Goal: Information Seeking & Learning: Learn about a topic

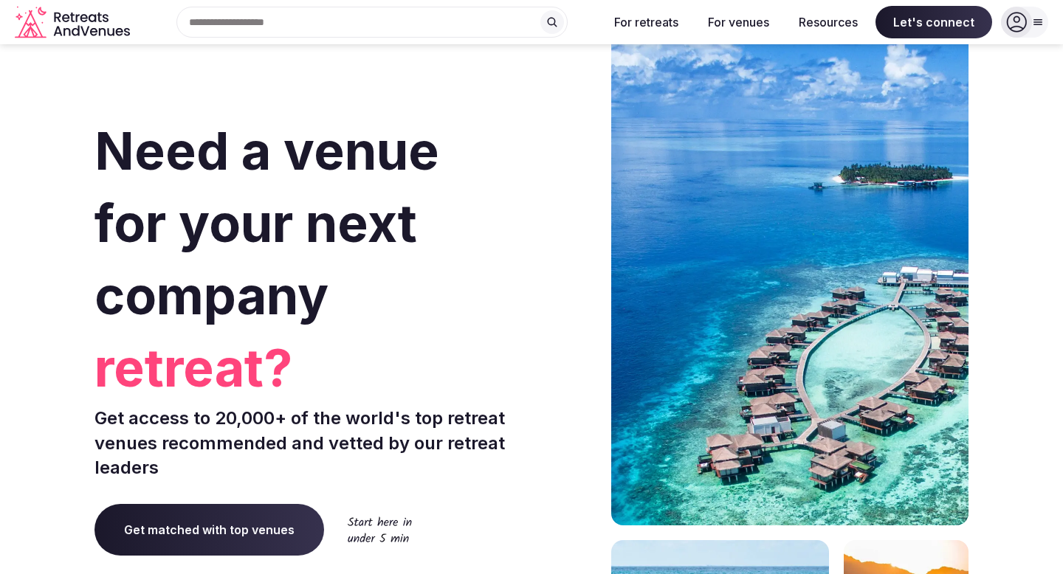
click at [1020, 21] on icon at bounding box center [1016, 22] width 21 height 21
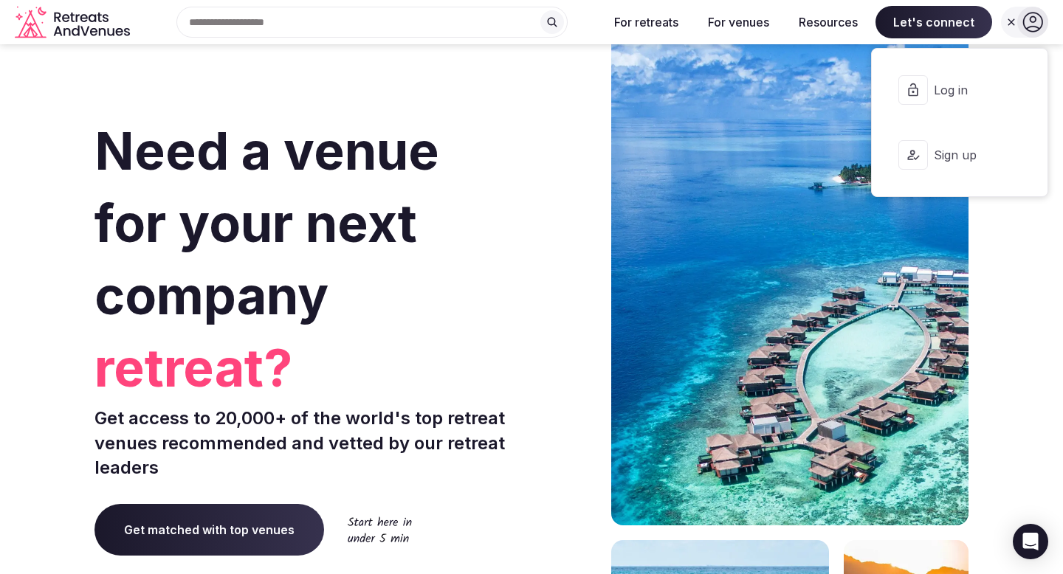
click at [955, 94] on span "Log in" at bounding box center [969, 90] width 71 height 16
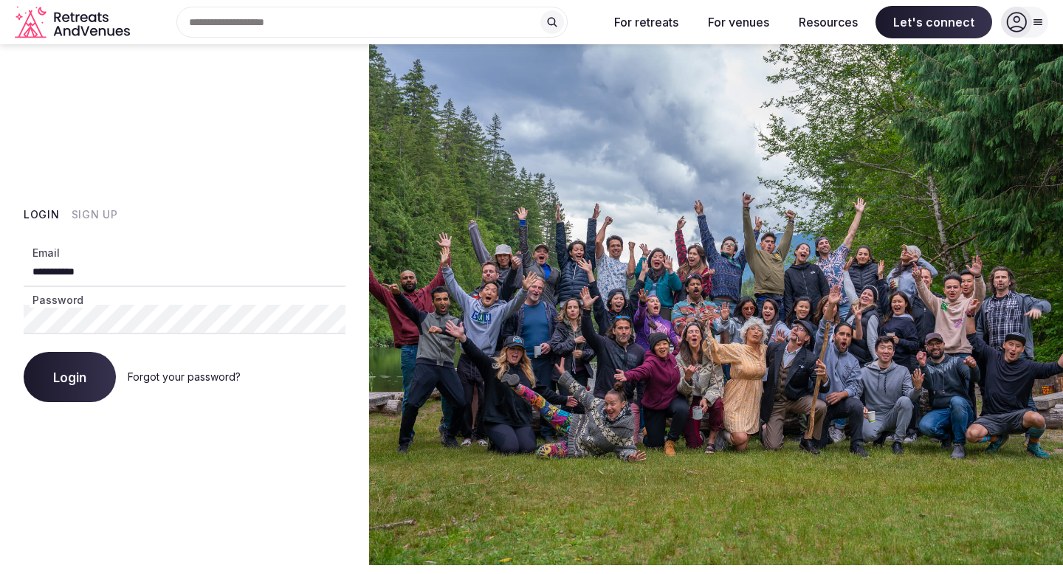
click at [94, 389] on button "Login" at bounding box center [70, 377] width 92 height 50
click at [142, 283] on input "**********" at bounding box center [185, 273] width 322 height 30
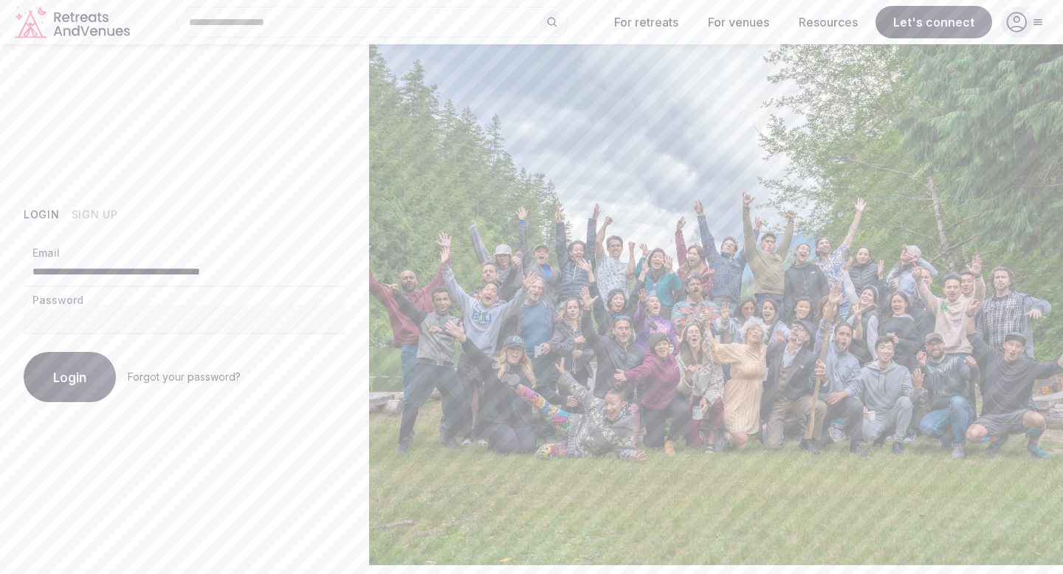
type input "**********"
click at [69, 388] on button "Login" at bounding box center [70, 377] width 92 height 50
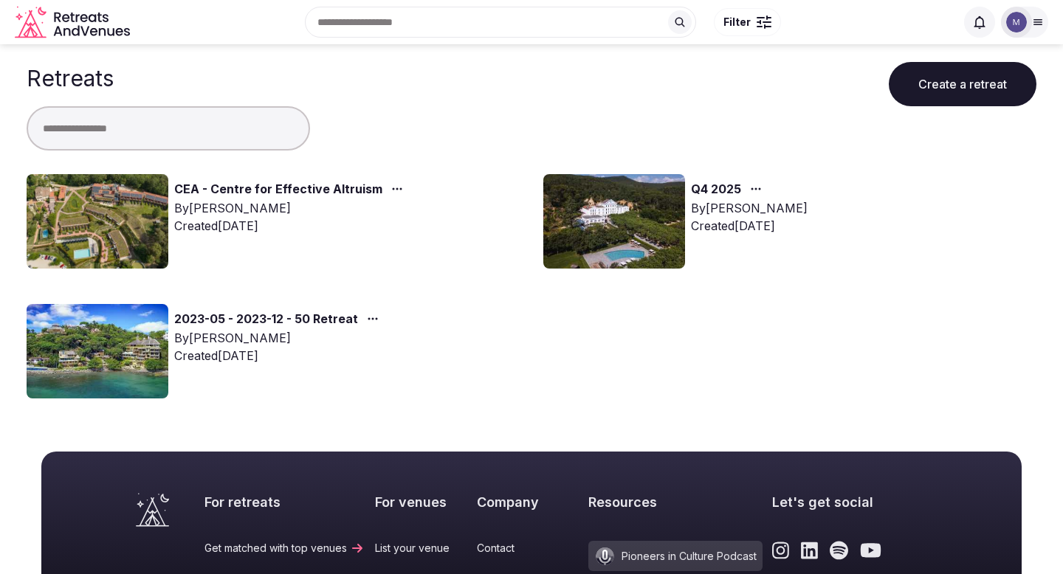
click at [1036, 15] on div at bounding box center [1024, 22] width 47 height 31
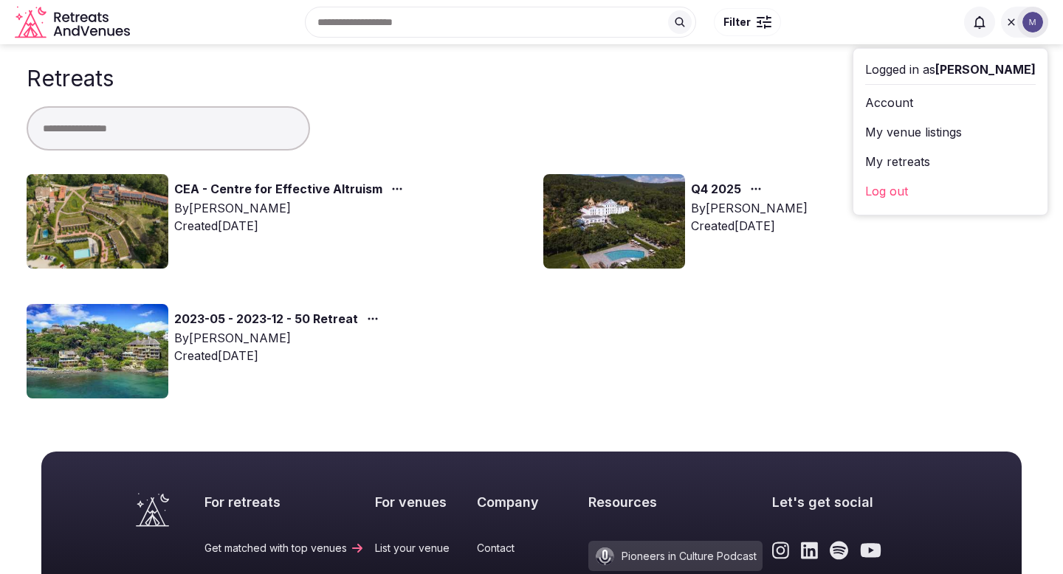
click at [1036, 15] on img at bounding box center [1032, 22] width 21 height 21
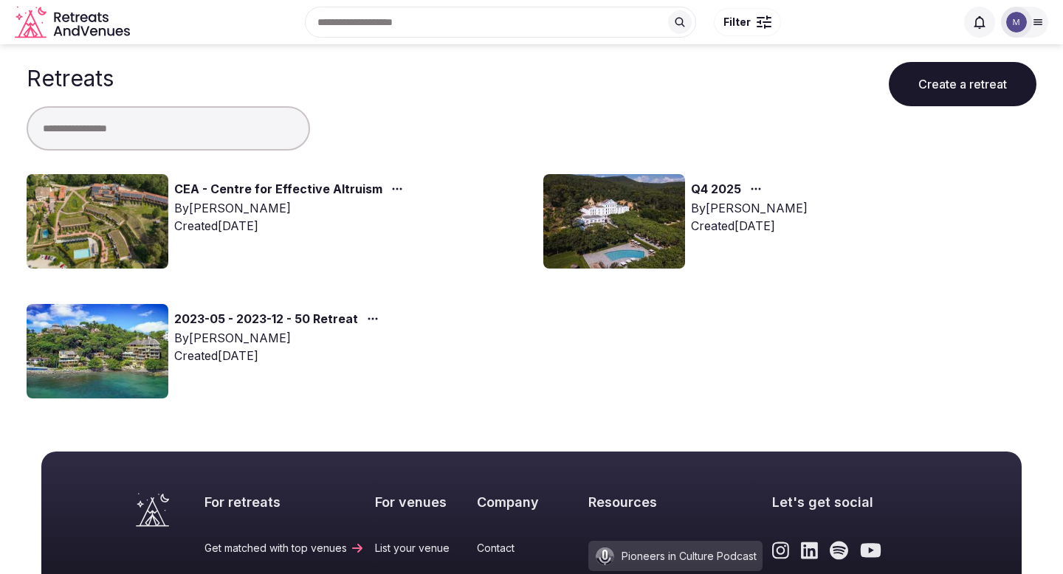
click at [621, 198] on img at bounding box center [614, 221] width 142 height 94
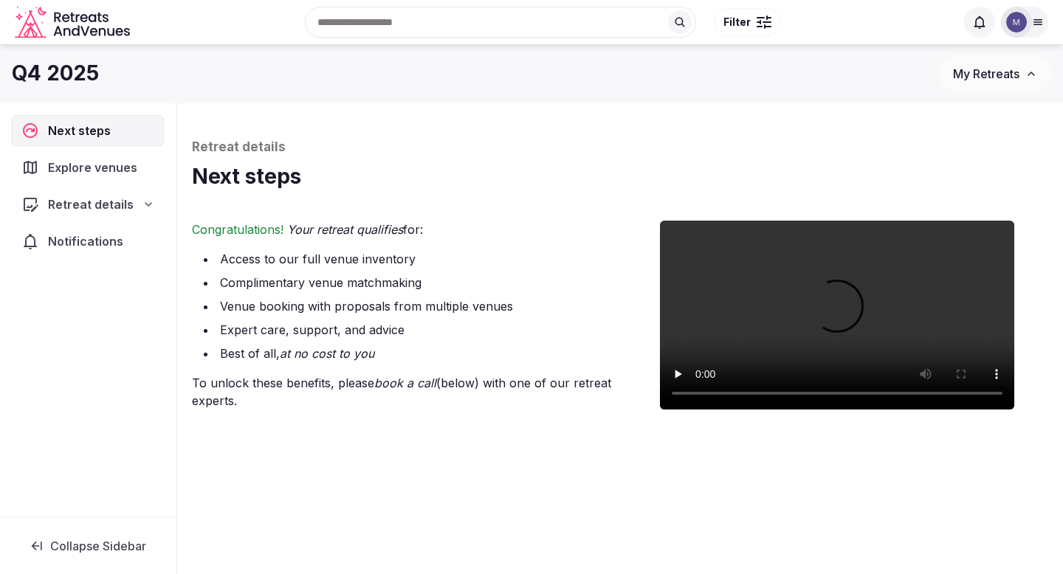
click at [123, 206] on span "Retreat details" at bounding box center [91, 205] width 86 height 18
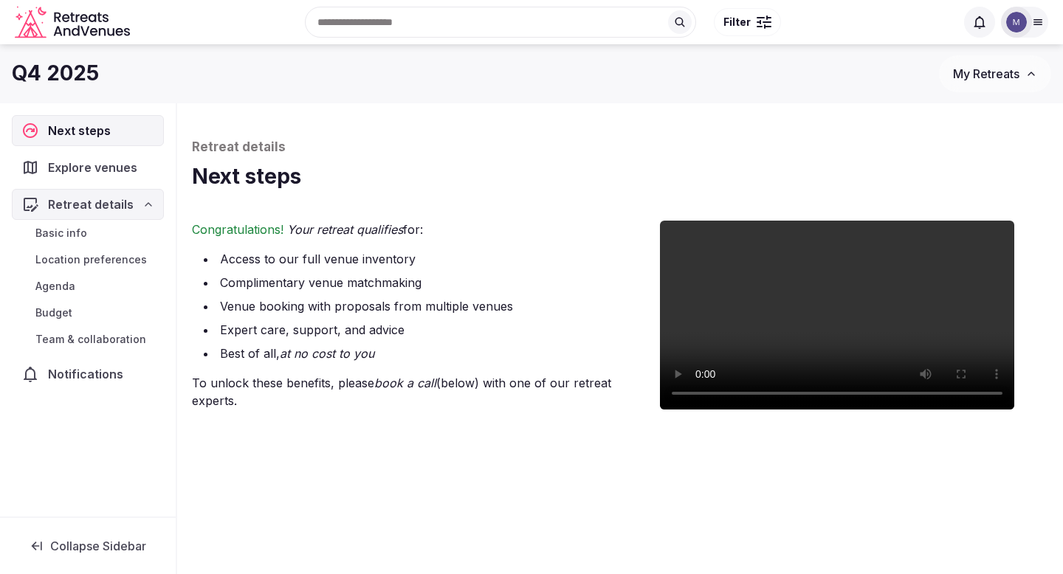
click at [111, 178] on div "Explore venues" at bounding box center [88, 167] width 152 height 31
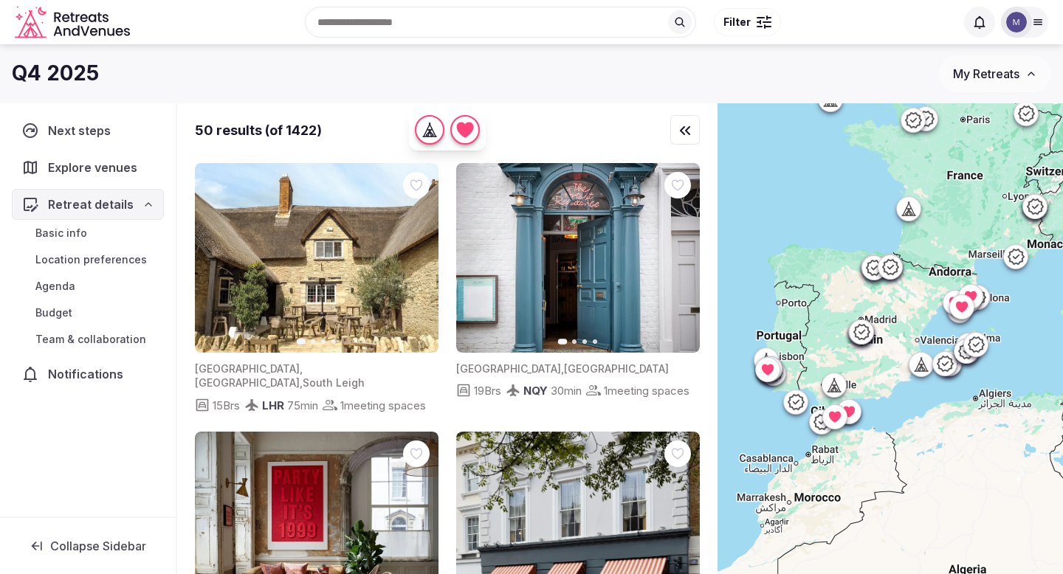
drag, startPoint x: 881, startPoint y: 443, endPoint x: 833, endPoint y: 300, distance: 151.0
click at [833, 300] on div at bounding box center [889, 363] width 345 height 521
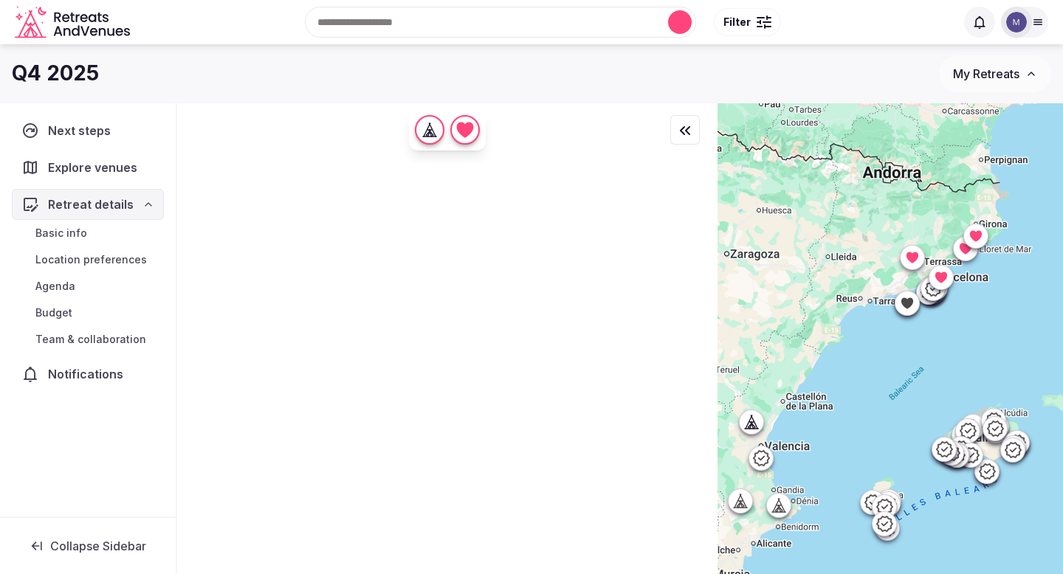
drag, startPoint x: 909, startPoint y: 225, endPoint x: 900, endPoint y: 395, distance: 170.0
click at [900, 395] on div at bounding box center [889, 363] width 345 height 521
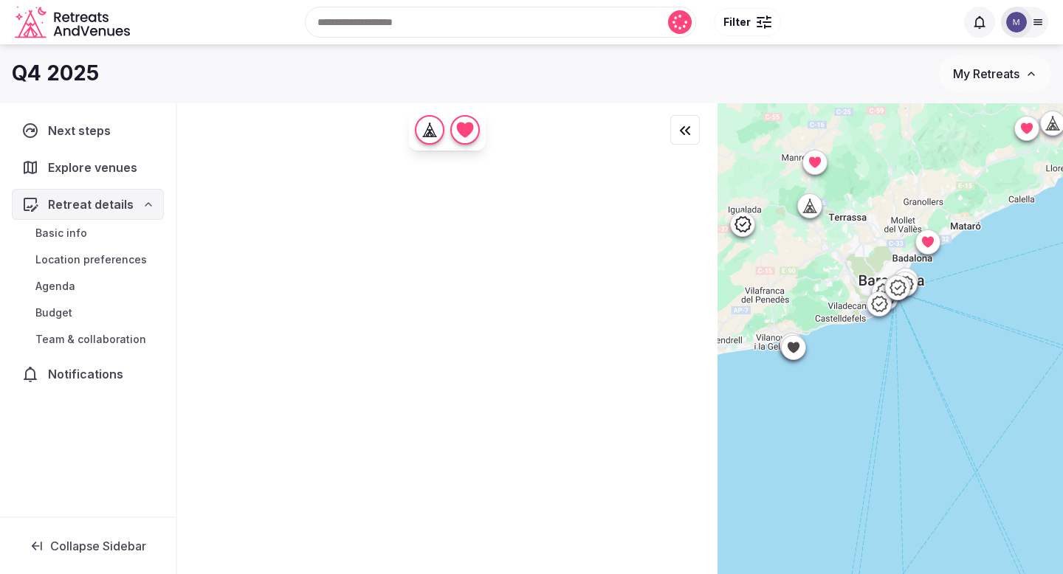
drag, startPoint x: 907, startPoint y: 241, endPoint x: 909, endPoint y: 324, distance: 83.4
click at [909, 324] on div at bounding box center [889, 363] width 345 height 521
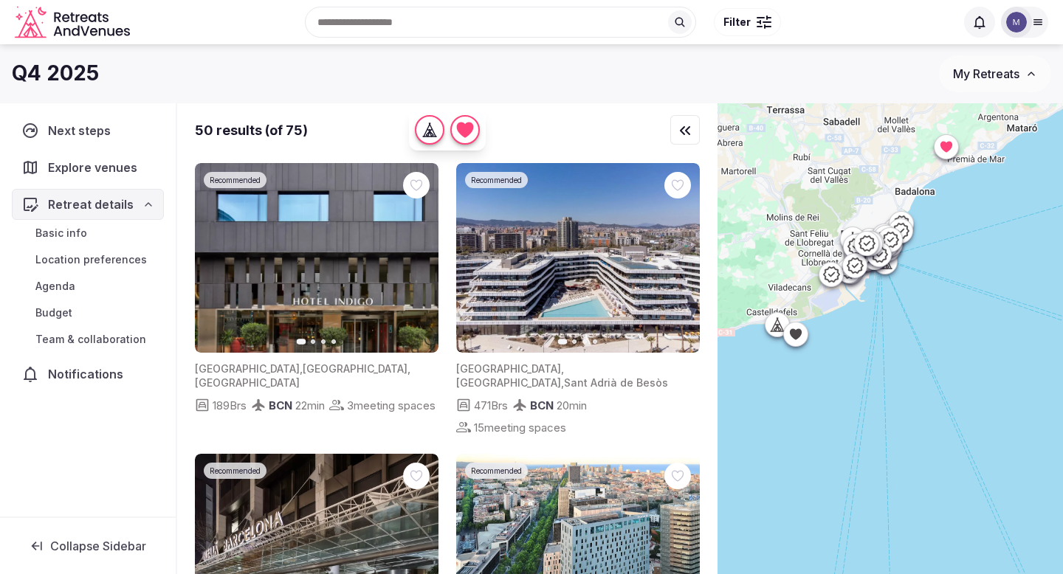
click at [72, 234] on span "Basic info" at bounding box center [61, 233] width 52 height 15
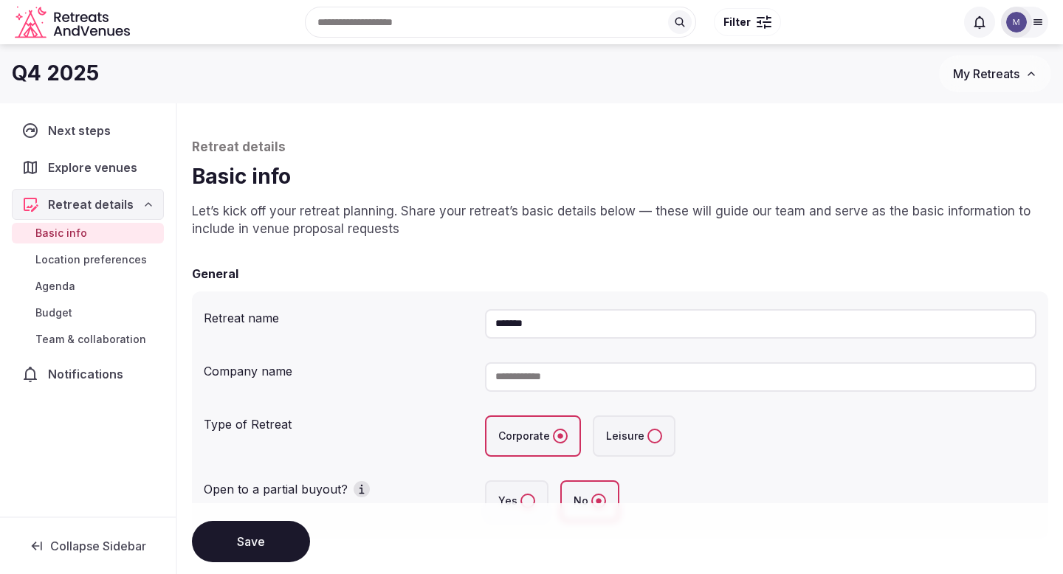
click at [728, 26] on span "Filter" at bounding box center [736, 22] width 27 height 15
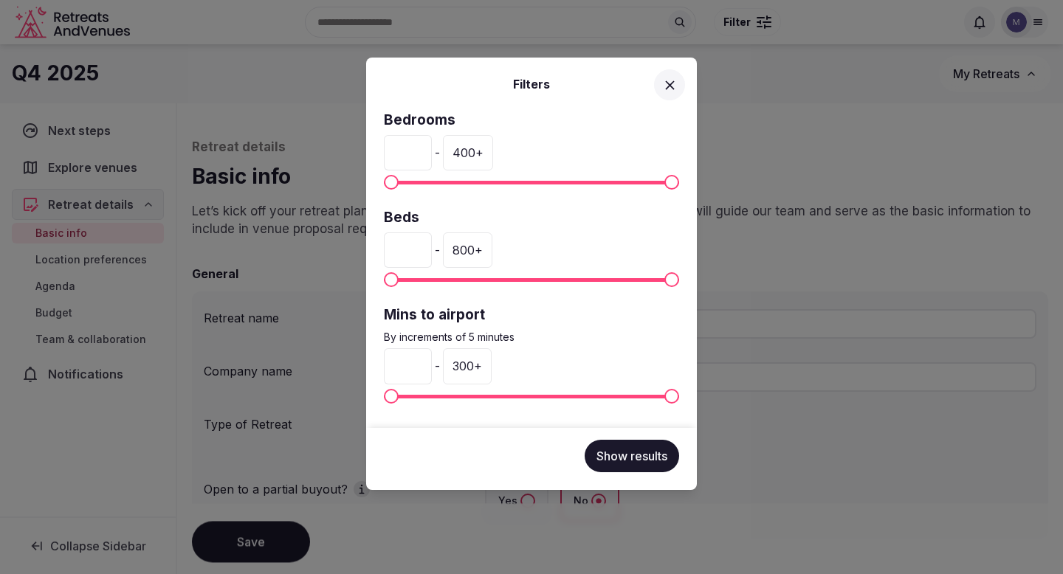
click at [474, 154] on div "400 +" at bounding box center [468, 152] width 50 height 35
click at [478, 154] on input "***" at bounding box center [467, 152] width 48 height 35
type input "**"
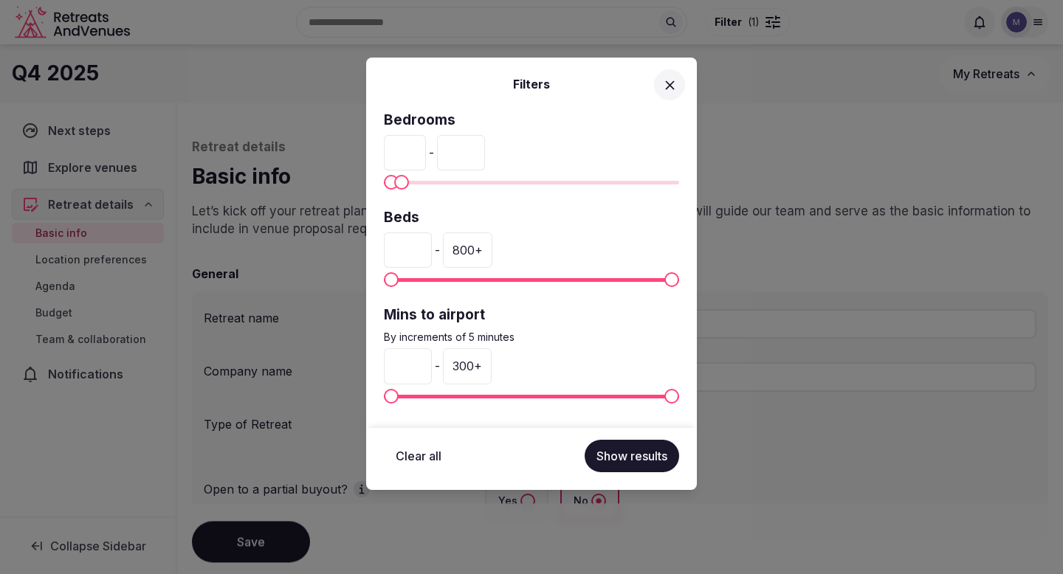
click at [464, 250] on div "800 +" at bounding box center [467, 250] width 49 height 35
click at [464, 250] on input "***" at bounding box center [467, 250] width 48 height 35
type input "**"
click at [616, 452] on button "Show results" at bounding box center [632, 456] width 94 height 32
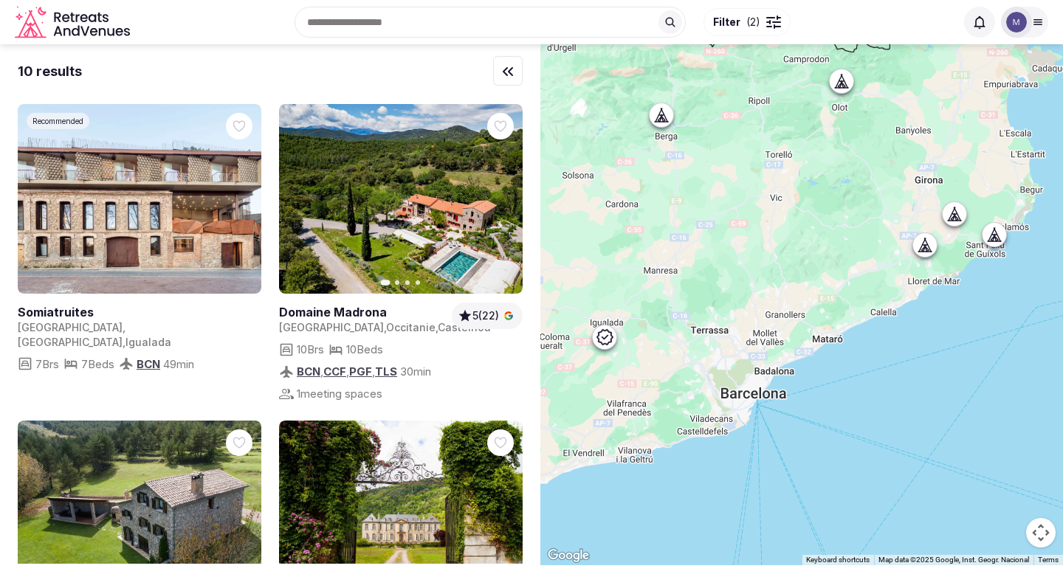
drag, startPoint x: 726, startPoint y: 396, endPoint x: 706, endPoint y: 166, distance: 231.1
click at [706, 166] on div at bounding box center [801, 304] width 523 height 521
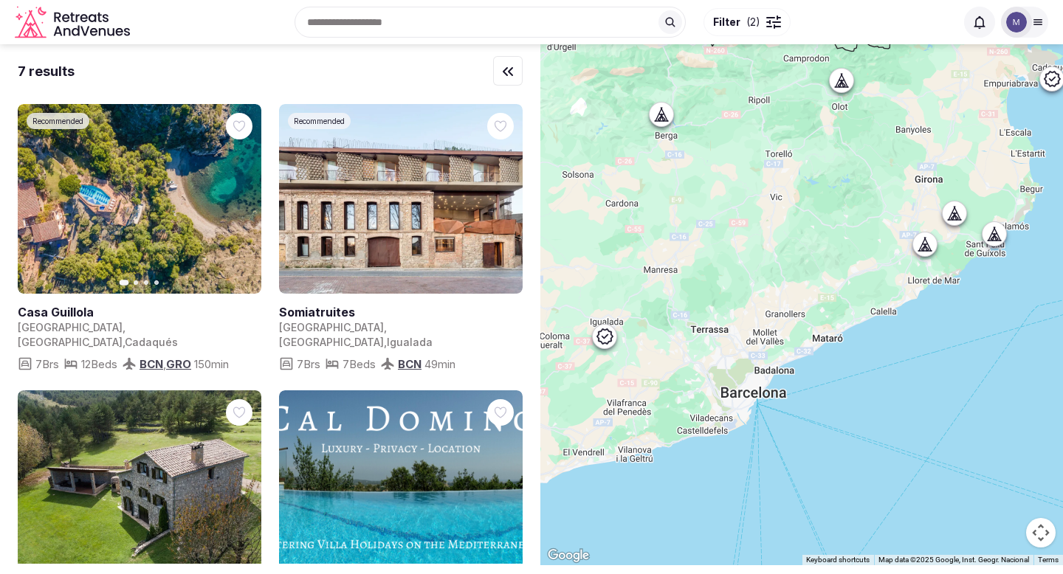
click at [736, 25] on span "Filter" at bounding box center [726, 22] width 27 height 15
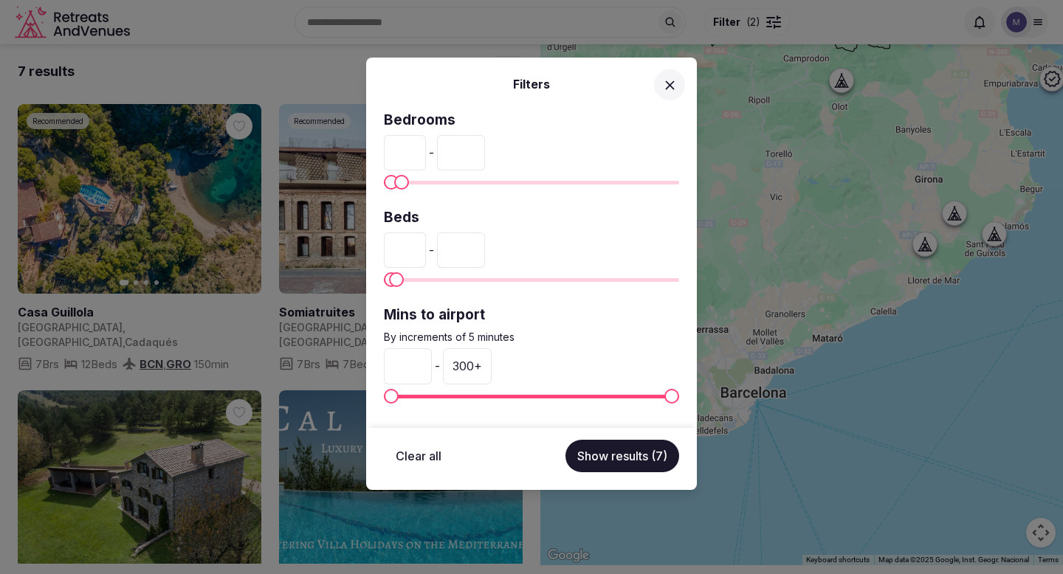
click at [471, 153] on input "**" at bounding box center [461, 152] width 48 height 35
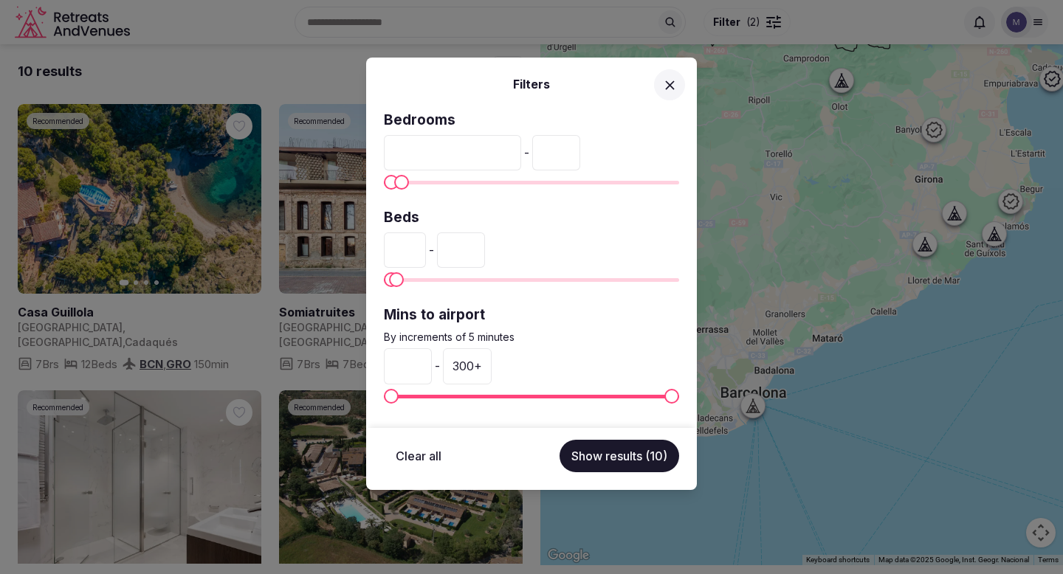
click at [602, 465] on button "Show results (10)" at bounding box center [619, 456] width 120 height 32
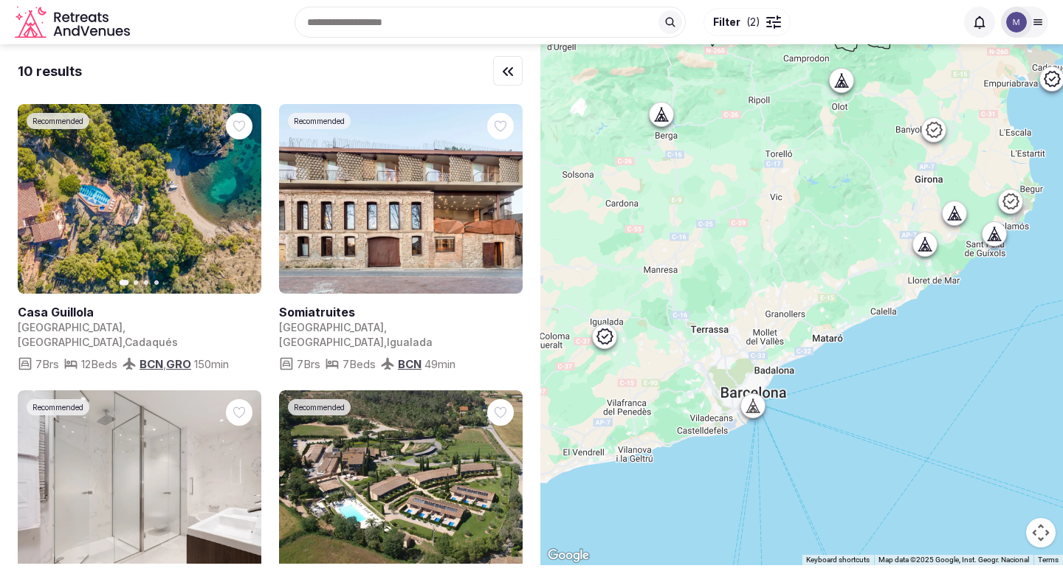
click at [750, 410] on icon at bounding box center [752, 409] width 4 height 5
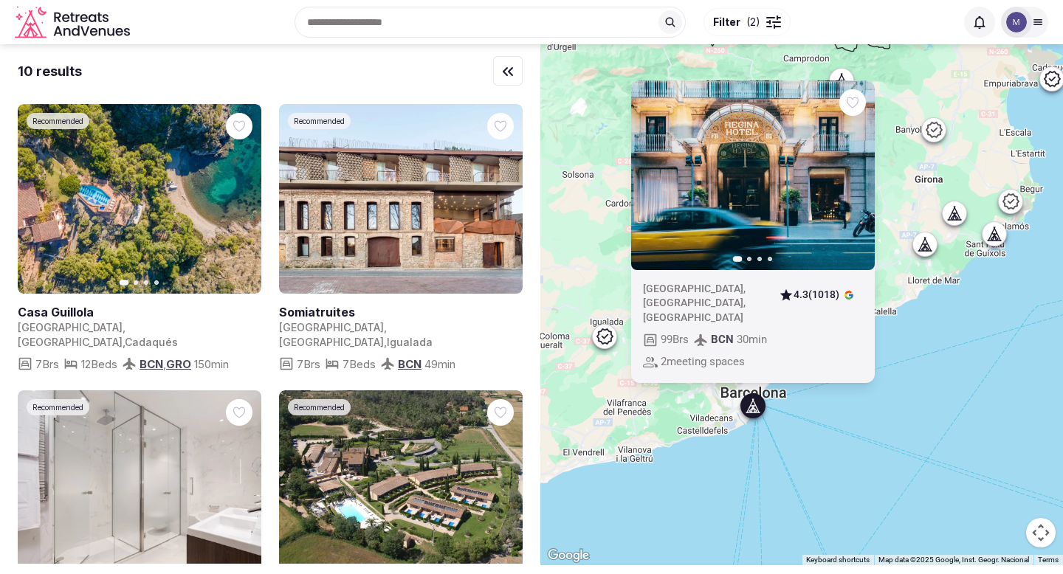
click at [859, 181] on icon "button" at bounding box center [854, 175] width 12 height 12
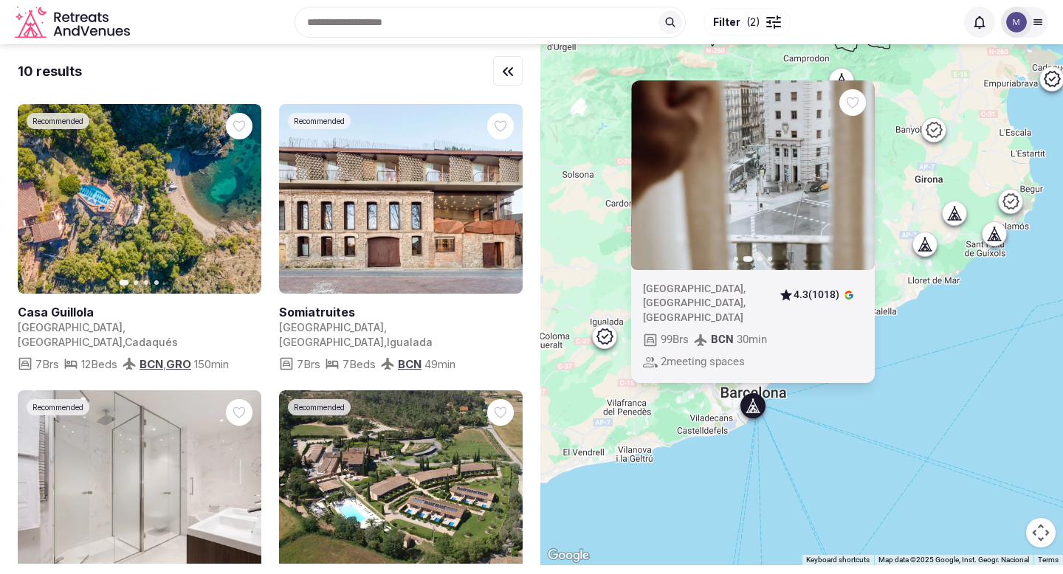
click at [937, 450] on div "Previous slide Next slide Spain , Catalunya , Barcelona 4.3 (1018) 99 Brs BCN 3…" at bounding box center [801, 304] width 523 height 521
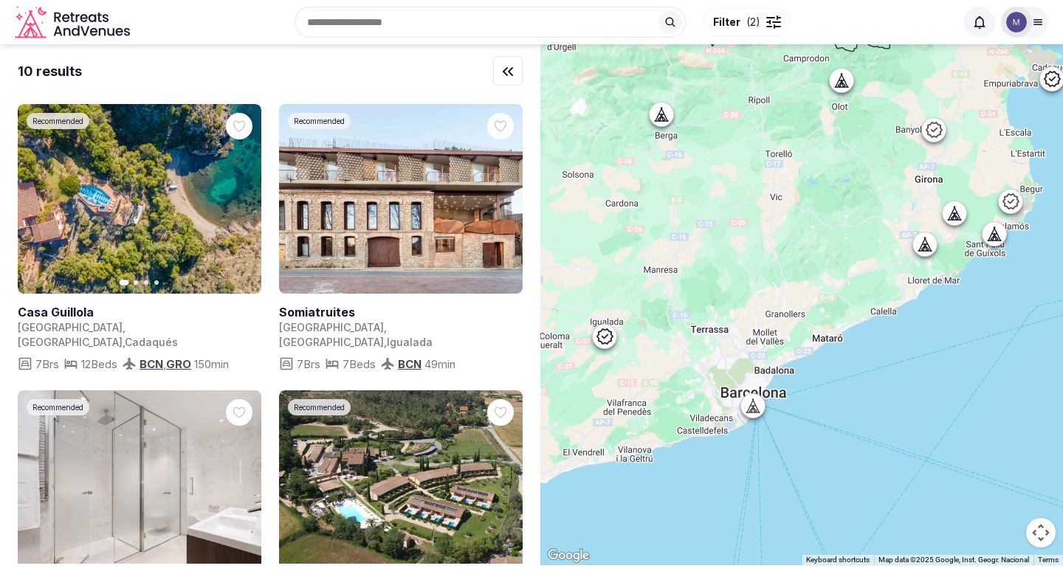
click at [929, 234] on div at bounding box center [925, 245] width 24 height 24
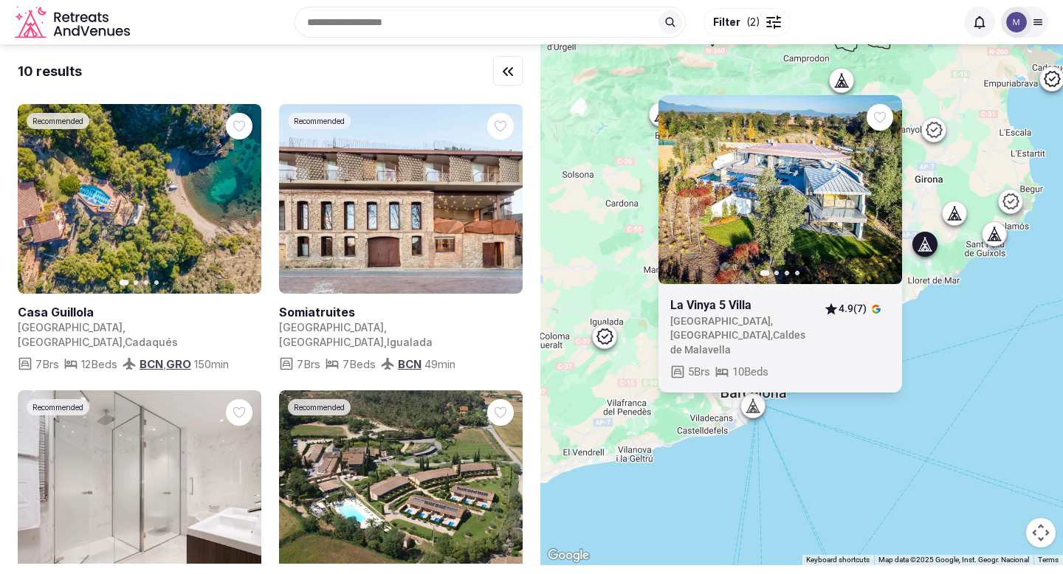
click at [882, 195] on icon "button" at bounding box center [882, 190] width 6 height 10
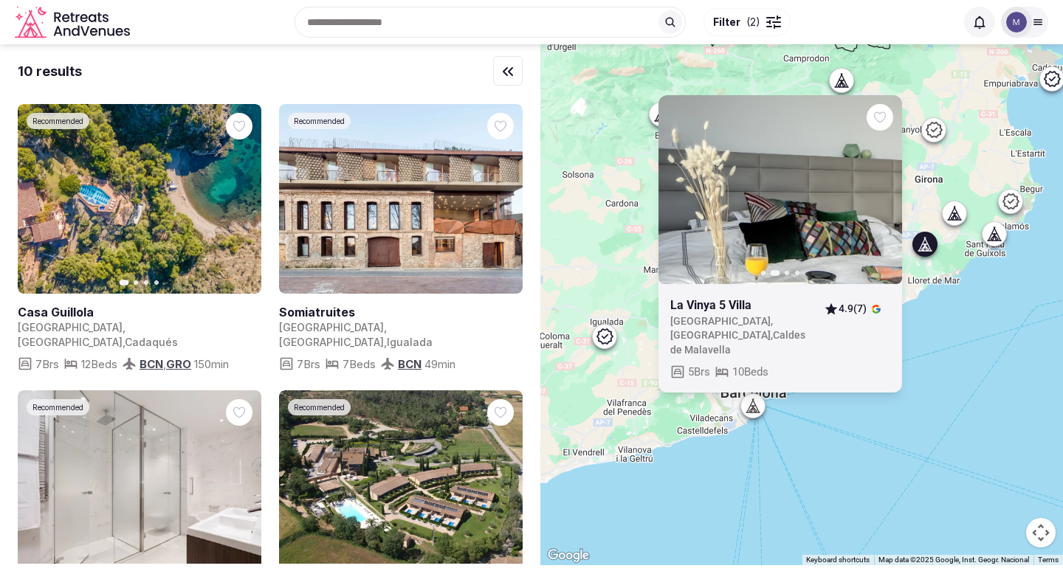
click at [882, 195] on icon "button" at bounding box center [882, 190] width 6 height 10
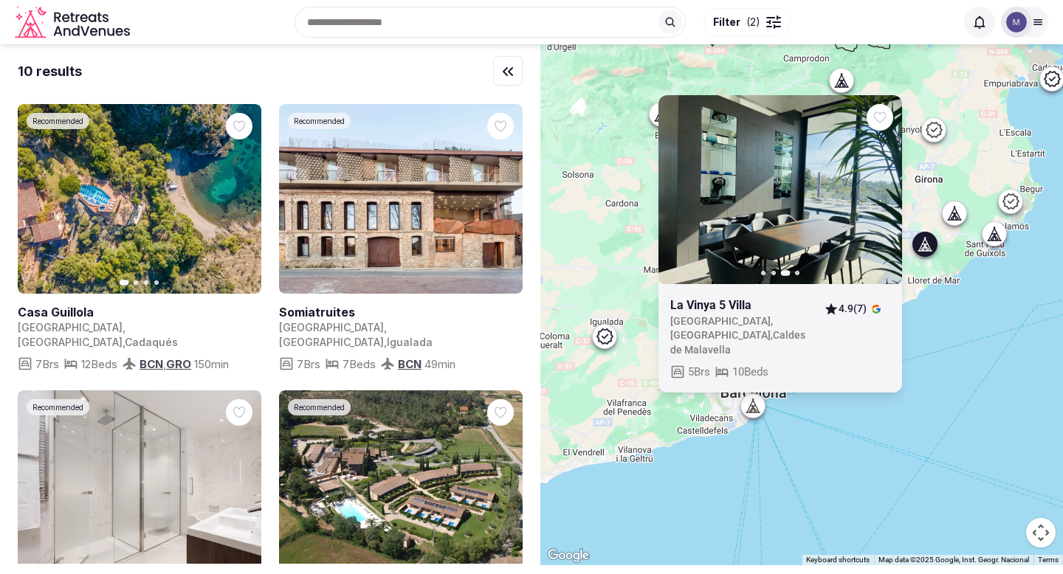
click at [844, 78] on icon at bounding box center [841, 80] width 15 height 15
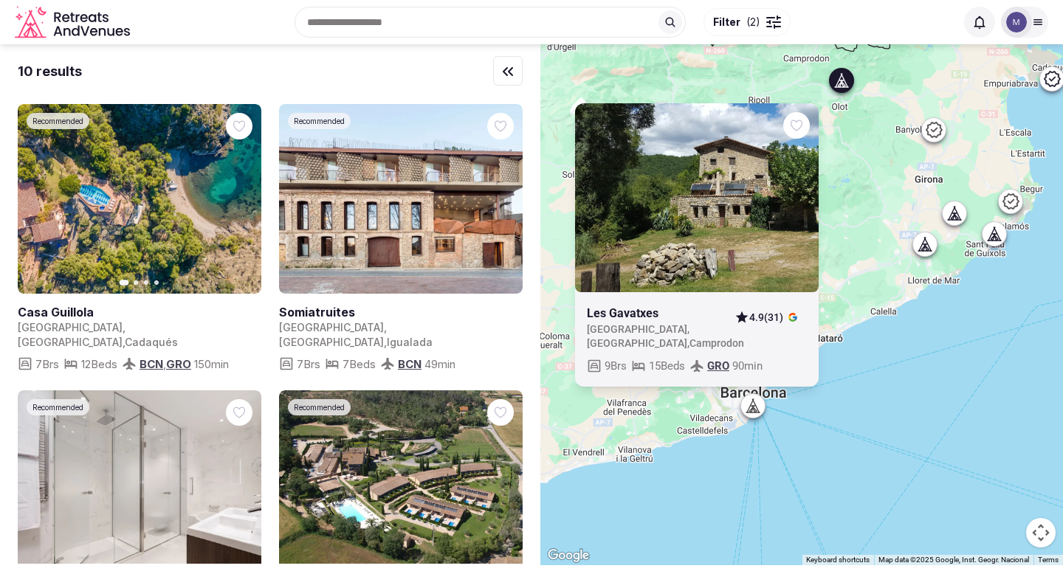
click at [627, 317] on link at bounding box center [655, 314] width 136 height 16
click at [920, 371] on div "Les Gavatxes Spain , Catalunya , Camprodon 4.9 (31) 9 Brs 15 Beds GRO 90 min" at bounding box center [801, 304] width 523 height 521
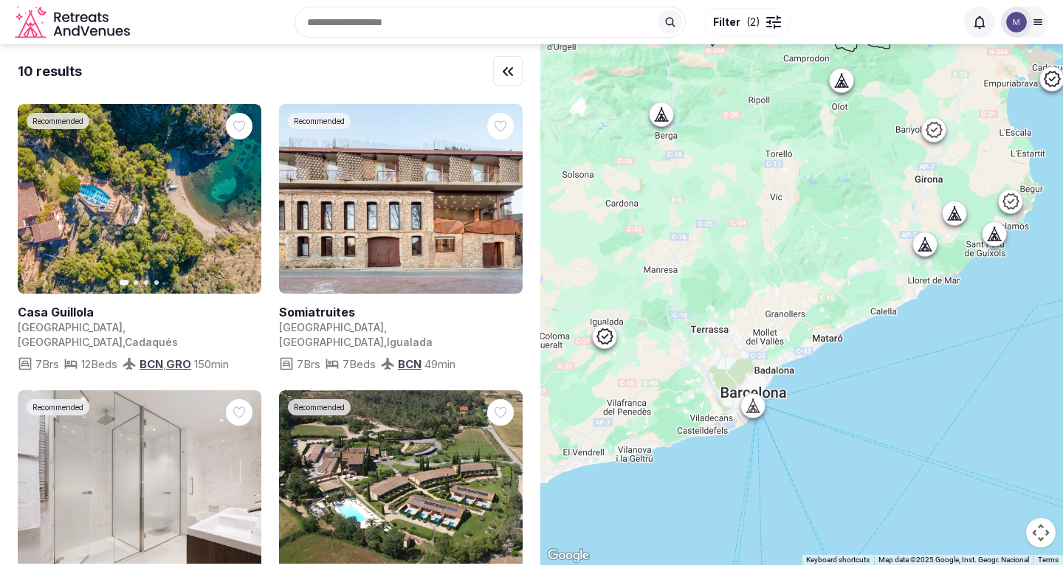
click at [599, 338] on icon at bounding box center [604, 337] width 16 height 16
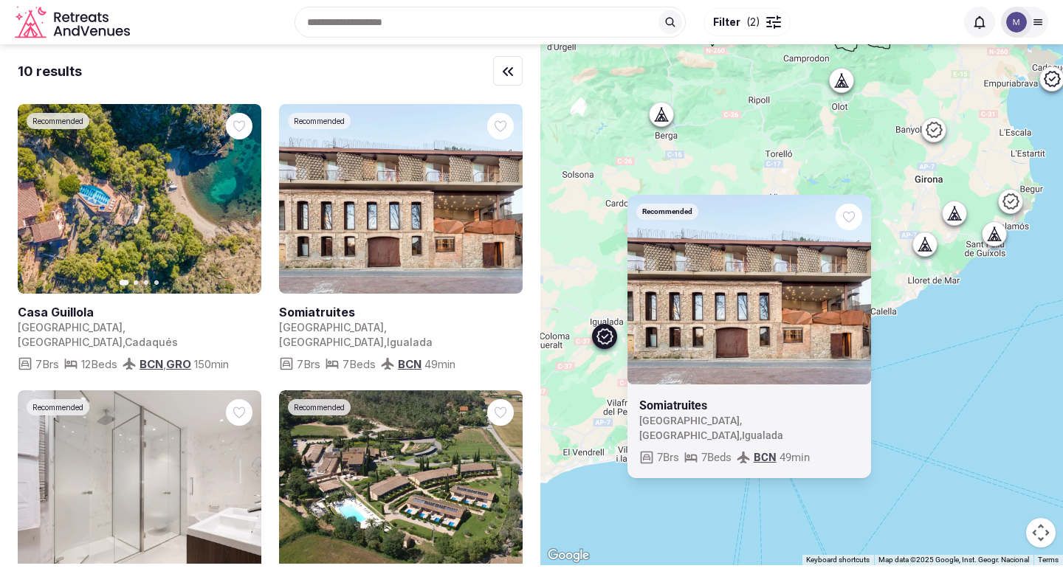
click at [667, 121] on icon at bounding box center [661, 121] width 13 height 0
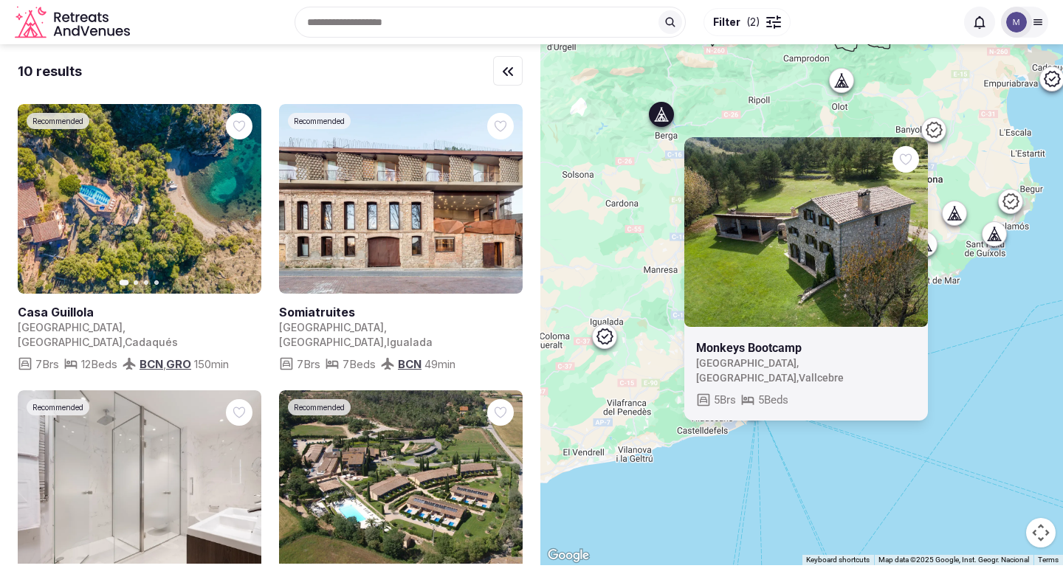
click at [814, 503] on div "Monkeys Bootcamp Spain , Catalunya , Vallcebre 5 Brs 5 Beds" at bounding box center [801, 304] width 523 height 521
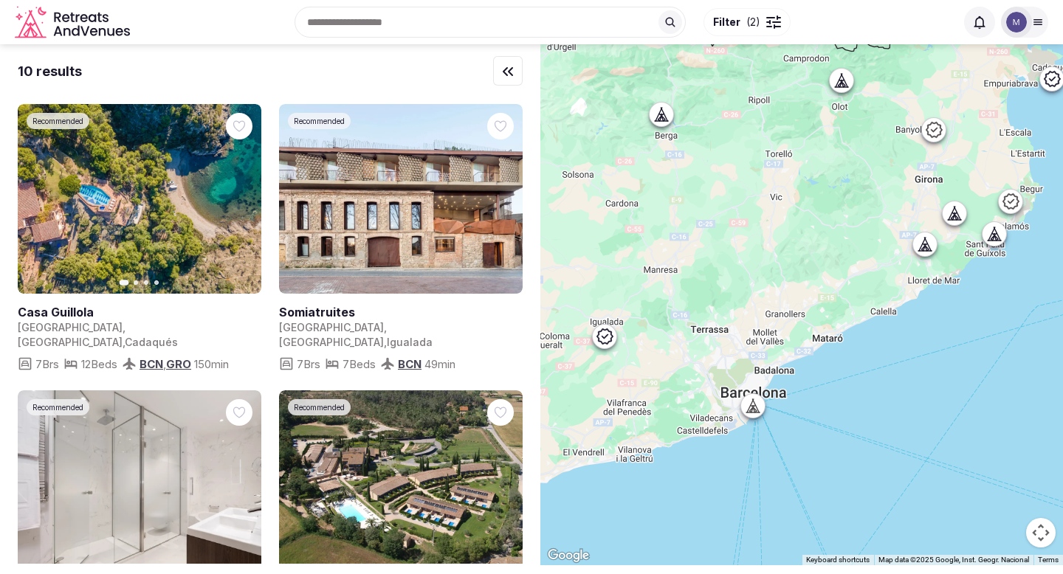
click at [757, 413] on icon at bounding box center [752, 413] width 13 height 0
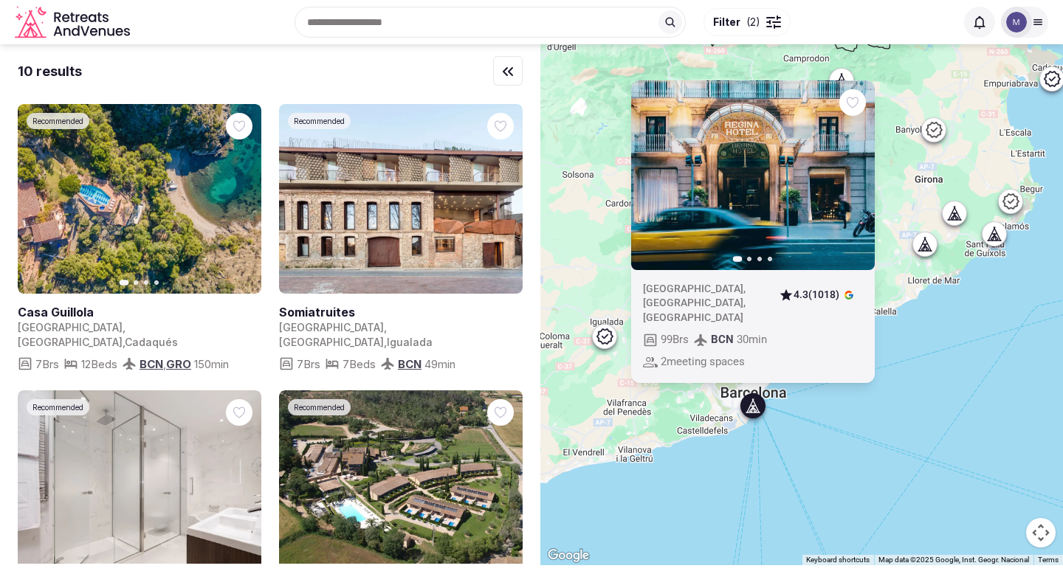
drag, startPoint x: 751, startPoint y: 439, endPoint x: 762, endPoint y: 435, distance: 11.2
click at [751, 440] on div "Previous slide Next slide Spain , Catalunya , Barcelona 4.3 (1018) 99 Brs BCN 3…" at bounding box center [801, 304] width 523 height 521
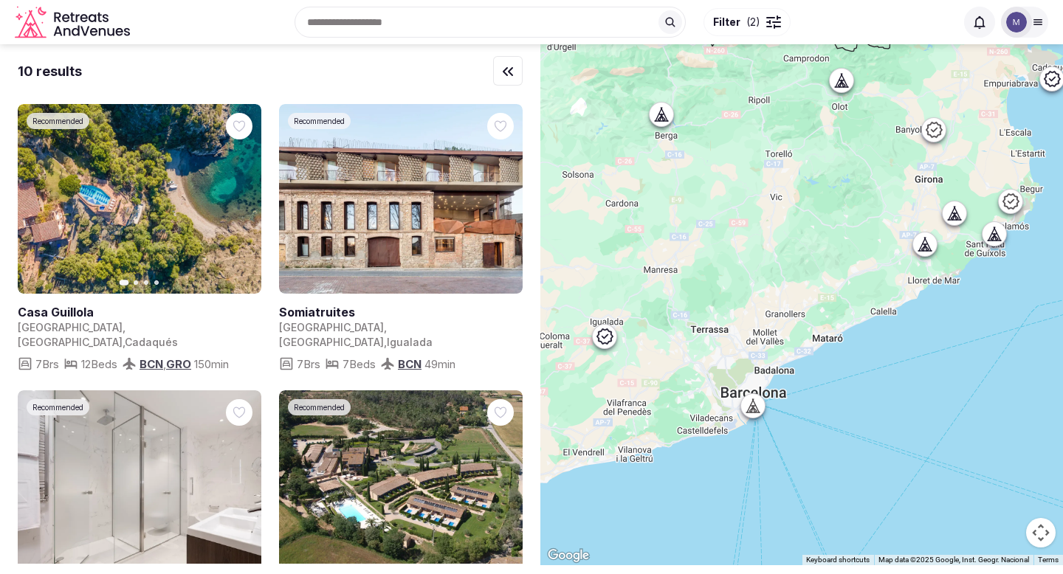
click at [929, 251] on icon at bounding box center [924, 251] width 13 height 0
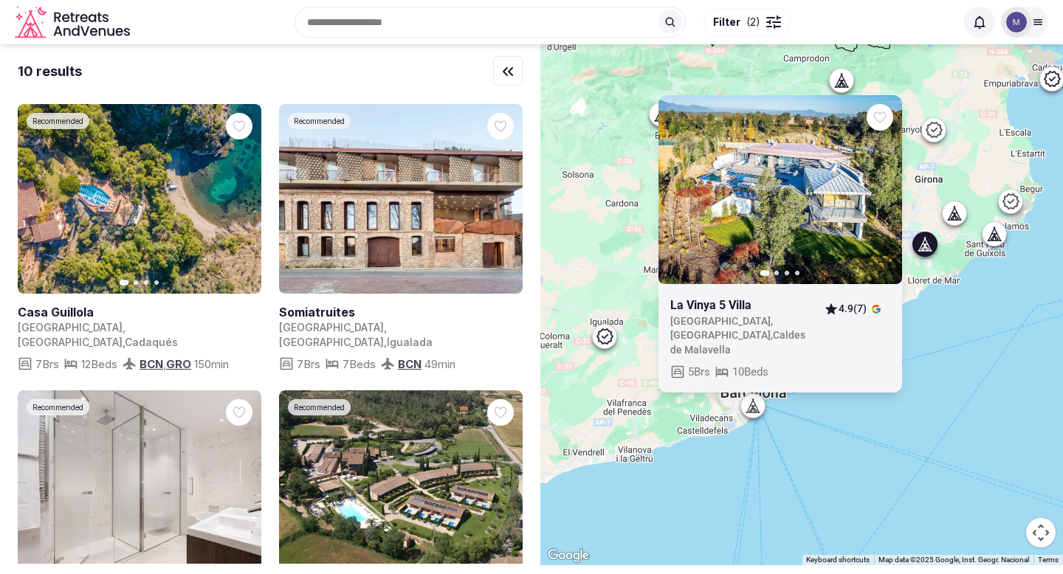
click at [956, 221] on div at bounding box center [955, 214] width 24 height 24
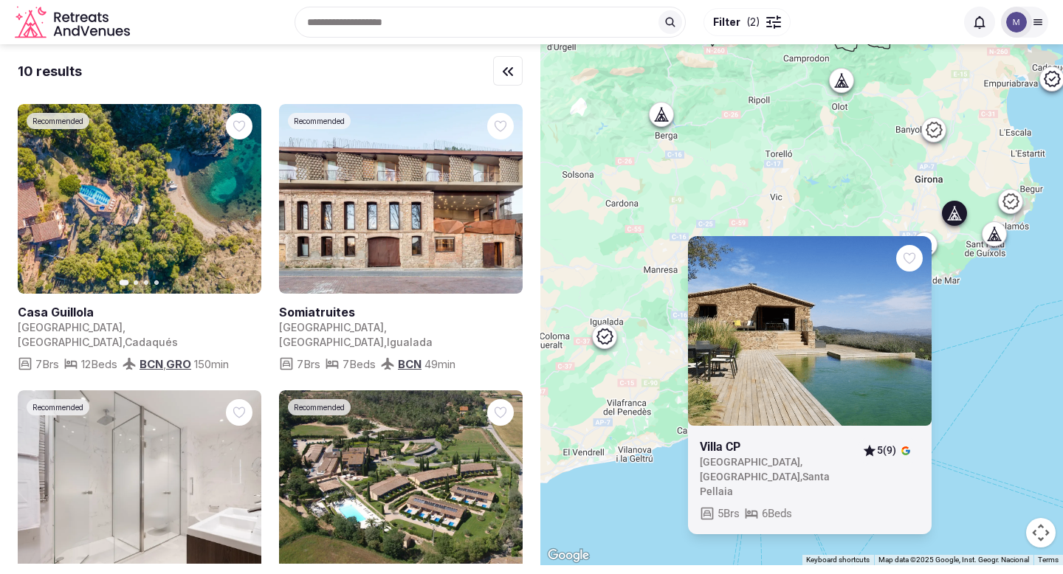
click at [991, 241] on icon at bounding box center [994, 241] width 13 height 0
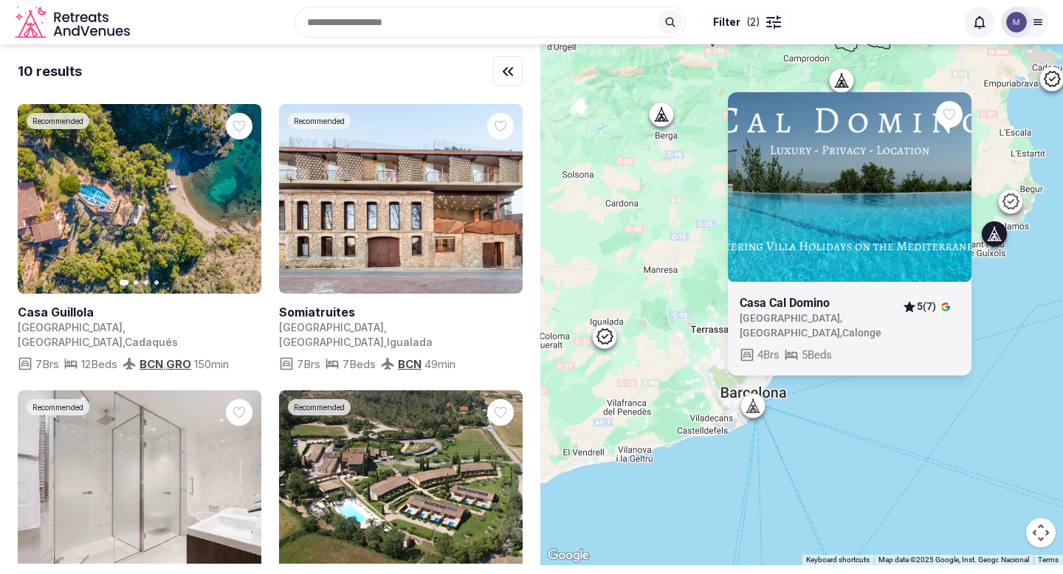
click at [1002, 206] on icon at bounding box center [1011, 202] width 18 height 18
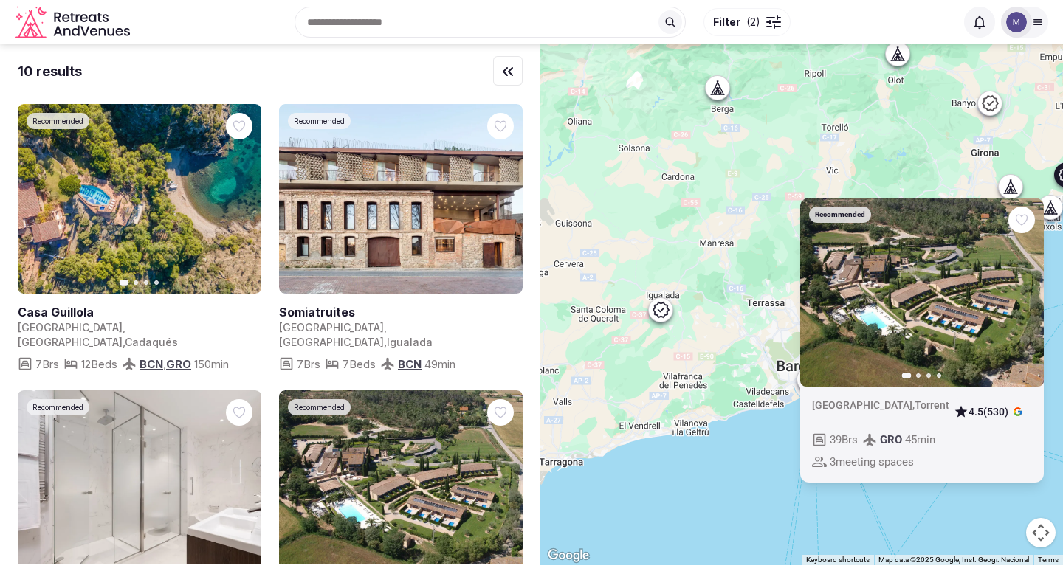
drag, startPoint x: 611, startPoint y: 438, endPoint x: 689, endPoint y: 409, distance: 82.7
click at [689, 409] on div "Recommended Previous slide Next slide Spain , Torrent 4.5 (530) 39 Brs GRO 45 m…" at bounding box center [801, 304] width 523 height 521
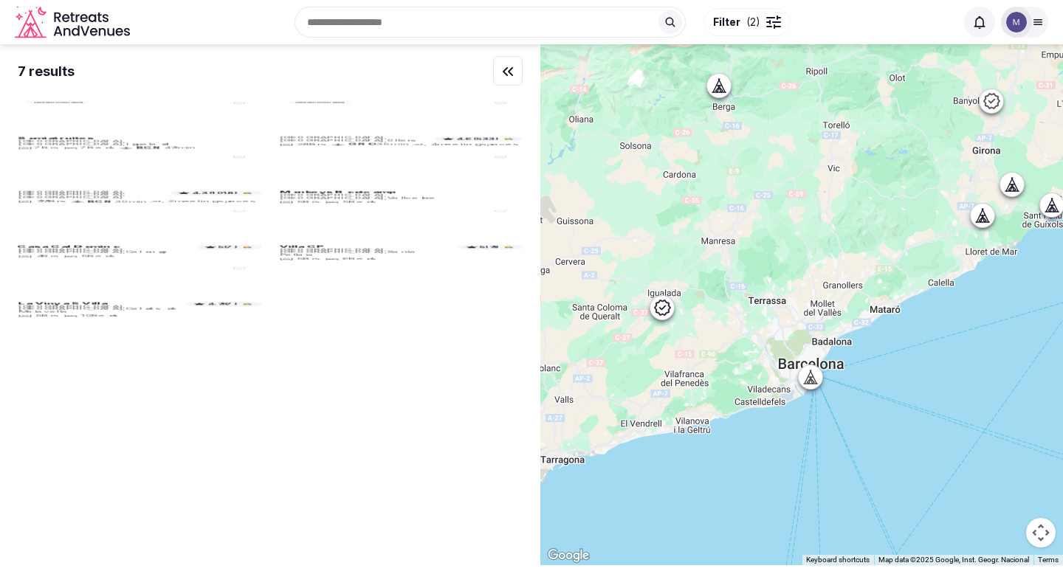
click at [658, 307] on icon at bounding box center [662, 308] width 18 height 18
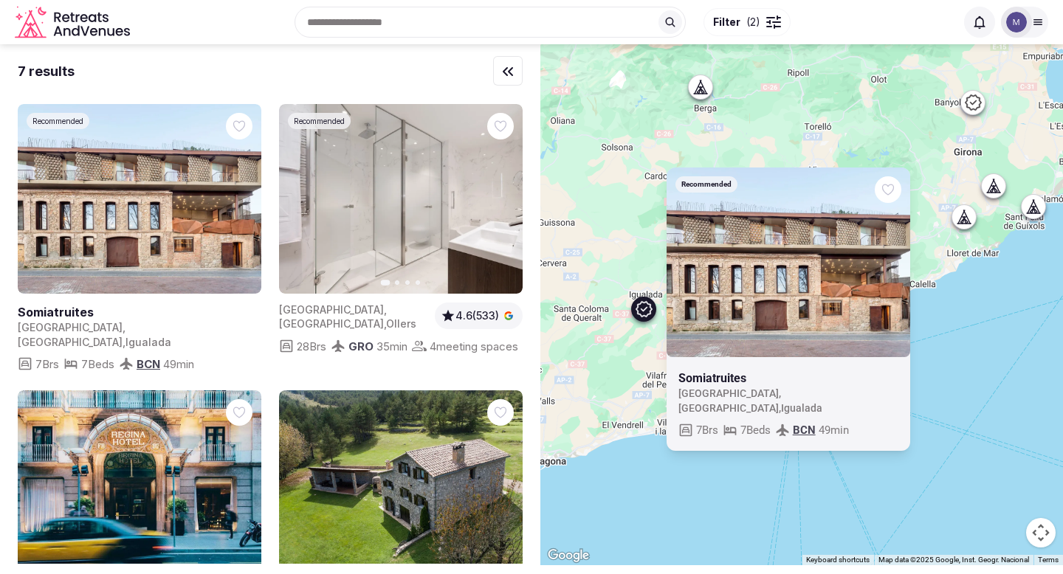
drag, startPoint x: 698, startPoint y: 195, endPoint x: 643, endPoint y: 199, distance: 54.8
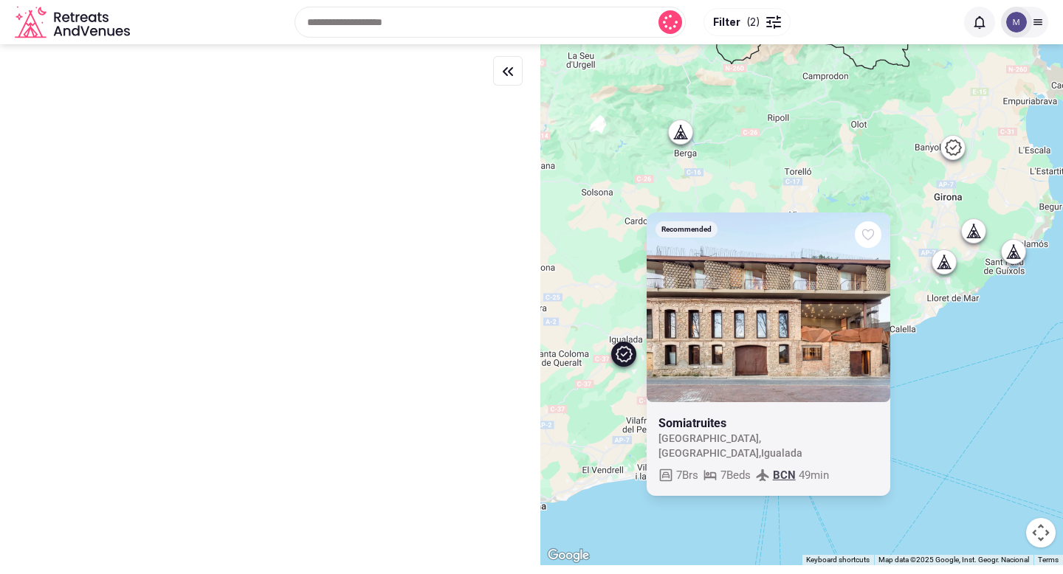
drag, startPoint x: 660, startPoint y: 159, endPoint x: 765, endPoint y: 247, distance: 137.3
click at [760, 240] on div "Recommended Somiatruites Spain , Catalunya , Igualada 7 Brs 7 Beds BCN 49 min" at bounding box center [801, 304] width 523 height 521
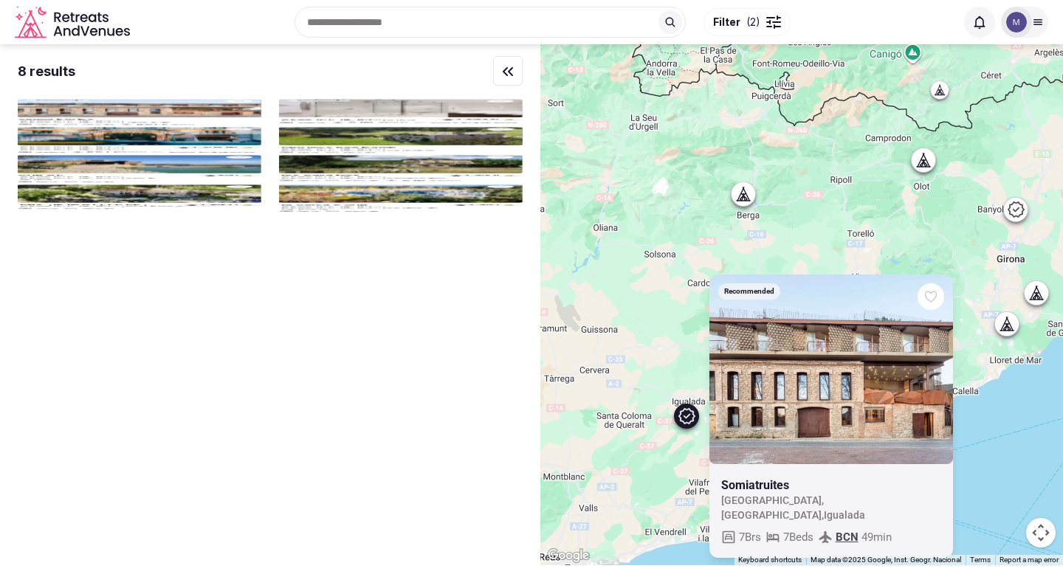
click at [749, 201] on div "Recommended Somiatruites Spain , Catalunya , Igualada 7 Brs 7 Beds BCN 49 min" at bounding box center [801, 304] width 523 height 521
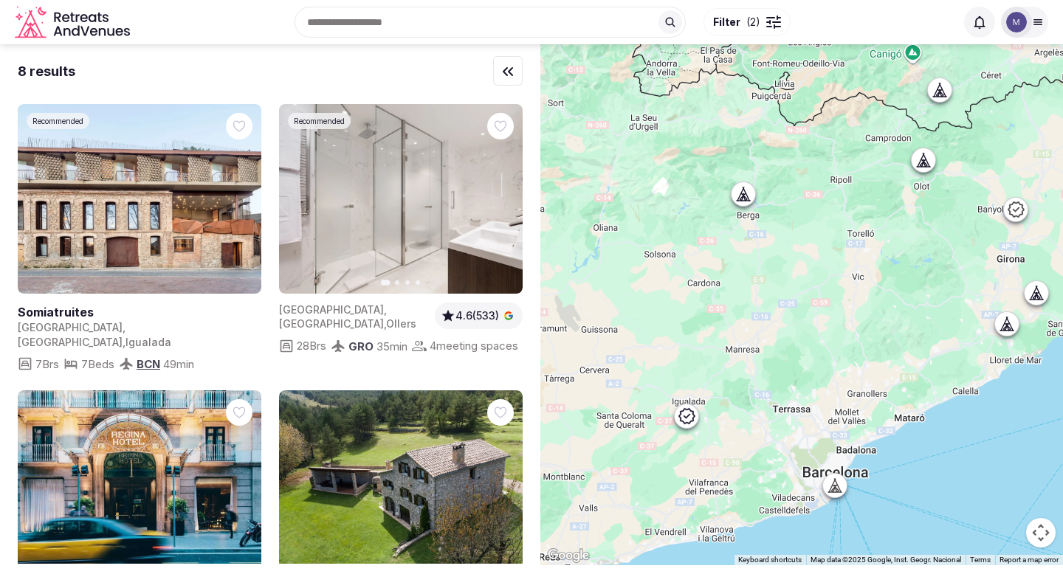
click at [740, 193] on icon at bounding box center [743, 194] width 15 height 15
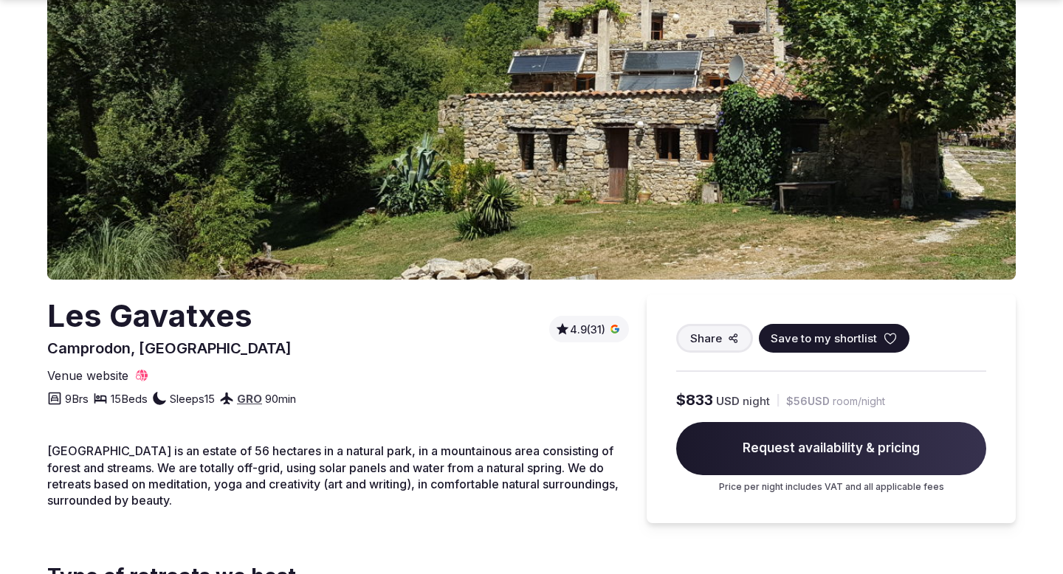
scroll to position [152, 0]
click at [584, 328] on span "4.9 (31)" at bounding box center [587, 330] width 35 height 15
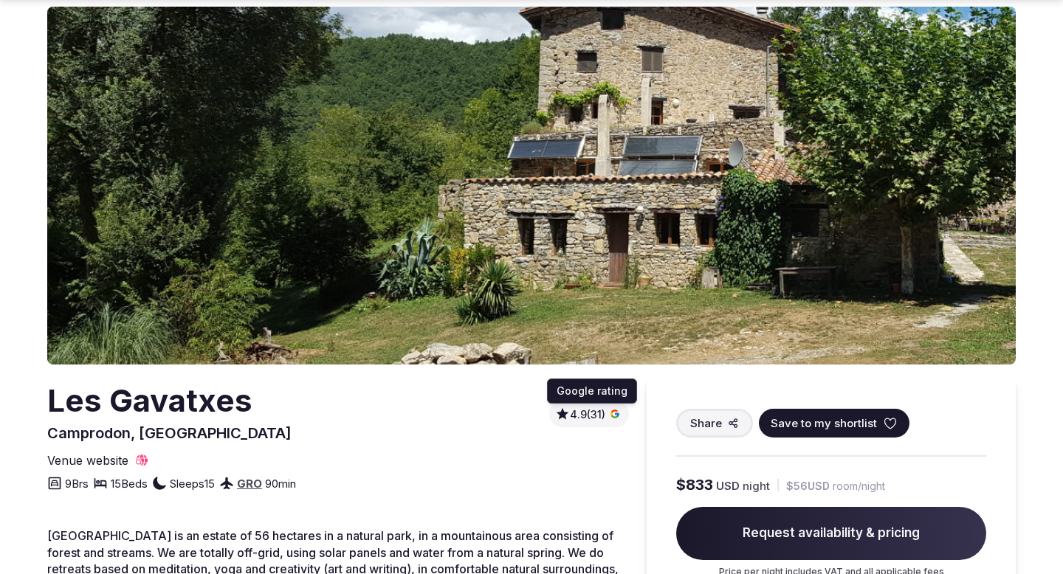
scroll to position [0, 0]
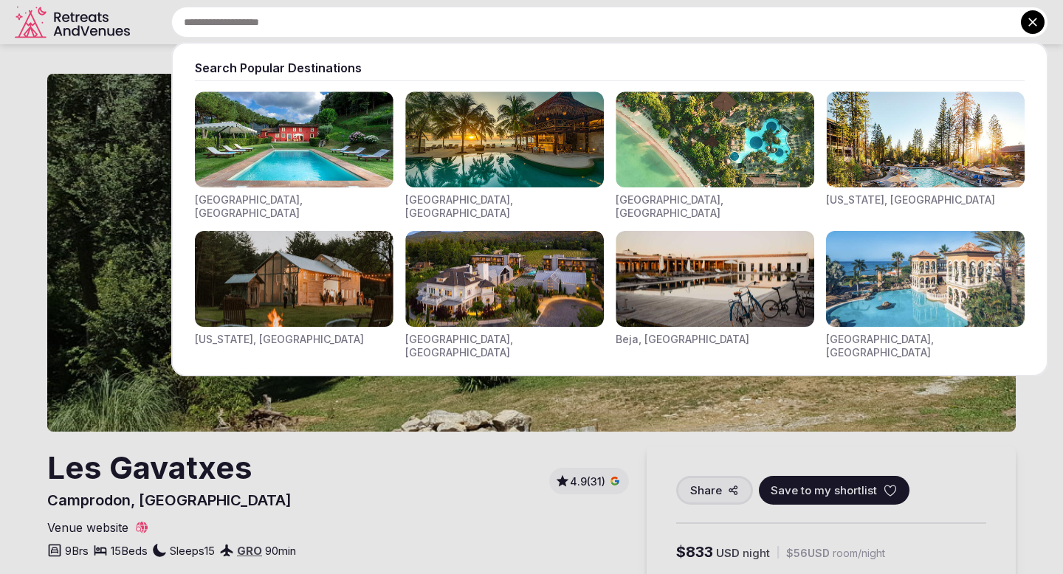
click at [481, 22] on input "text" at bounding box center [609, 22] width 877 height 31
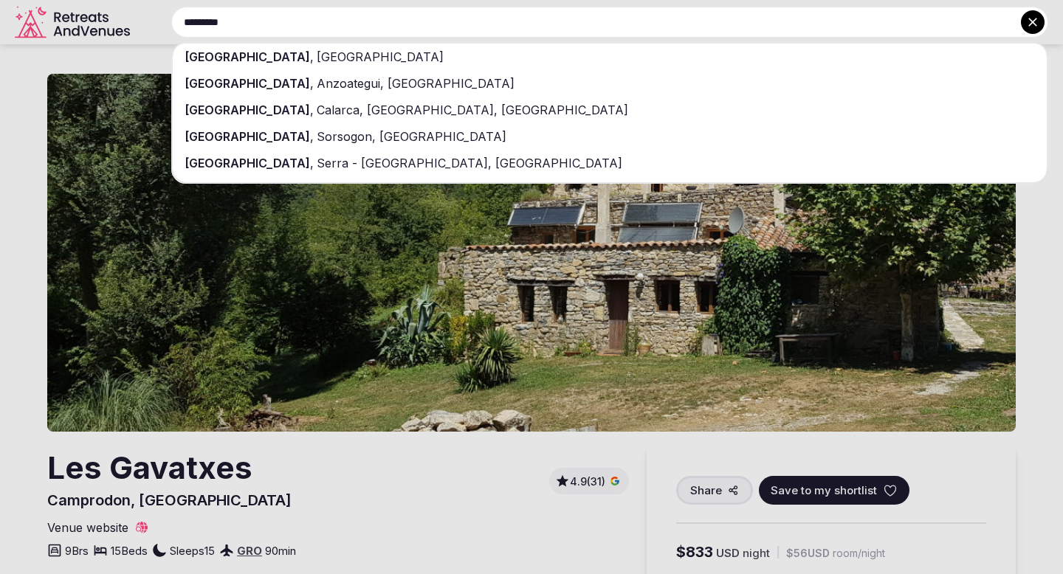
type input "*********"
click at [426, 71] on div "[GEOGRAPHIC_DATA] , Anzoategui, [GEOGRAPHIC_DATA]" at bounding box center [610, 83] width 874 height 27
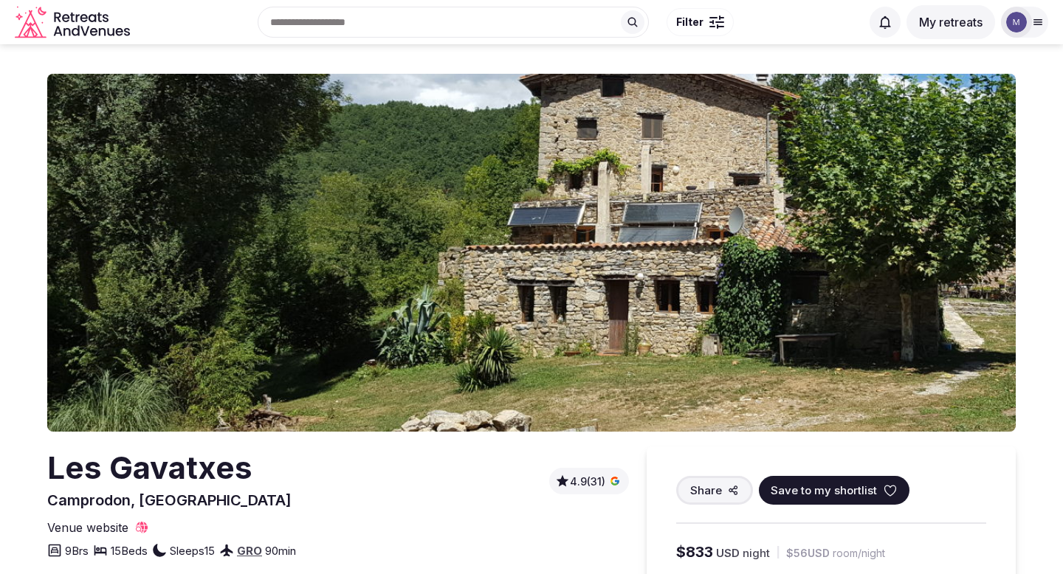
click at [426, 69] on div "Les Gavatxes Camprodon, [GEOGRAPHIC_DATA] 4.9 (31) Share Save to my shortlist V…" at bounding box center [531, 537] width 968 height 987
click at [425, 31] on input "text" at bounding box center [453, 22] width 391 height 31
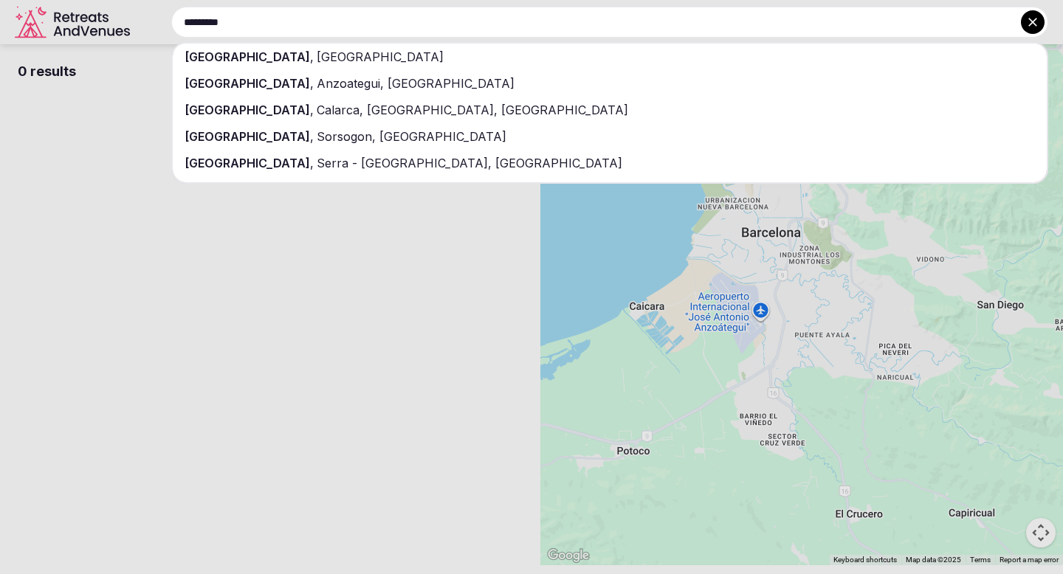
type input "*********"
click at [417, 61] on div "[GEOGRAPHIC_DATA] , [GEOGRAPHIC_DATA]" at bounding box center [610, 57] width 874 height 27
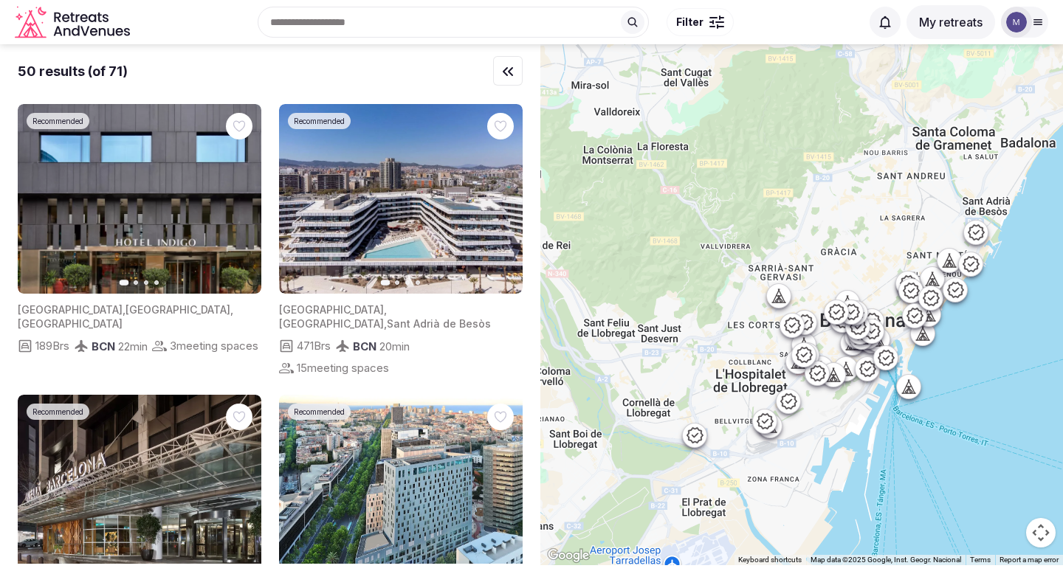
click at [712, 26] on div at bounding box center [712, 26] width 6 height 1
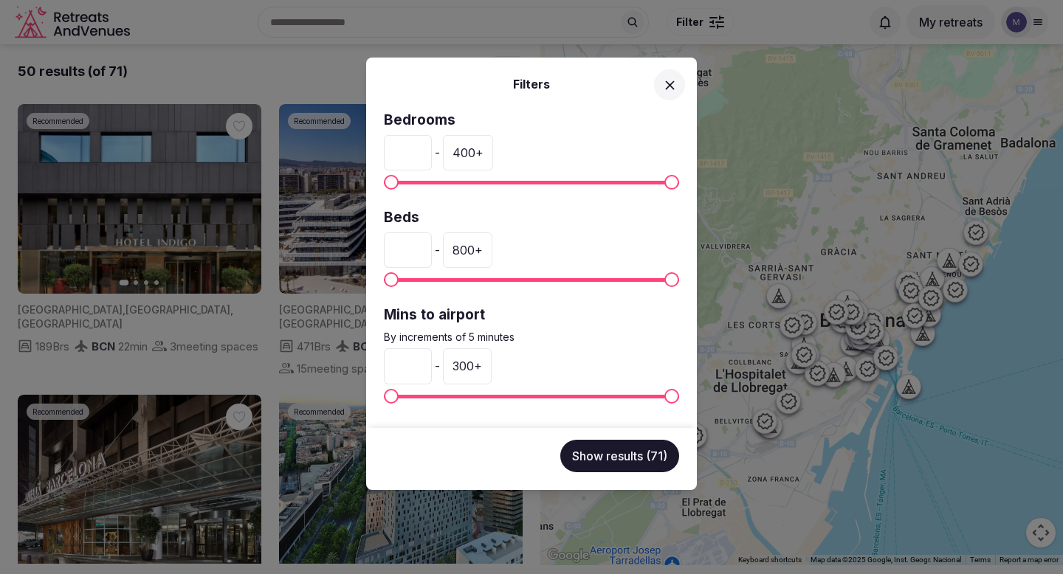
click at [475, 255] on div "800 +" at bounding box center [467, 250] width 49 height 35
click at [474, 250] on input "***" at bounding box center [467, 250] width 48 height 35
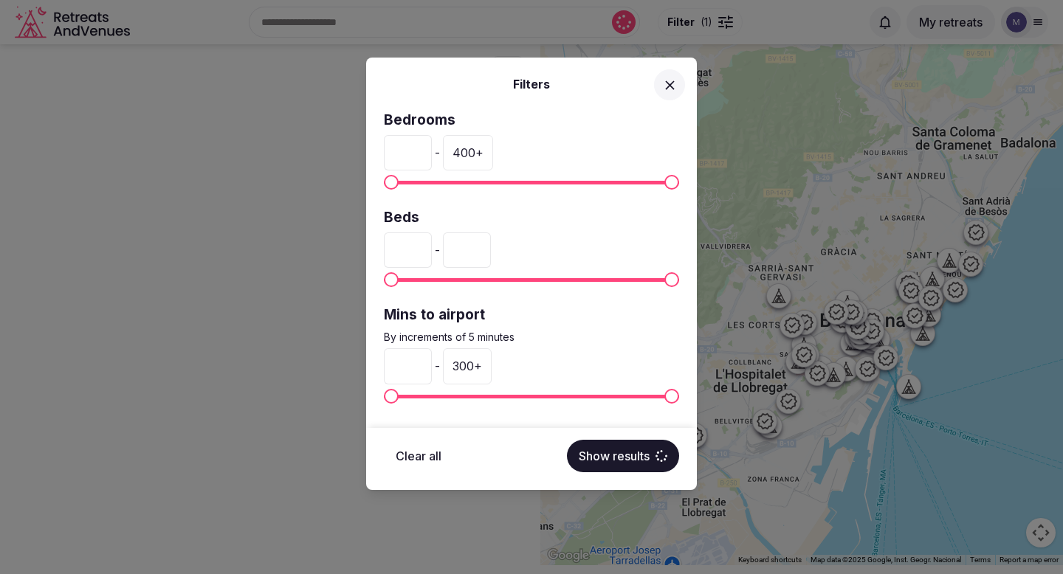
click at [474, 250] on input "***" at bounding box center [467, 250] width 48 height 35
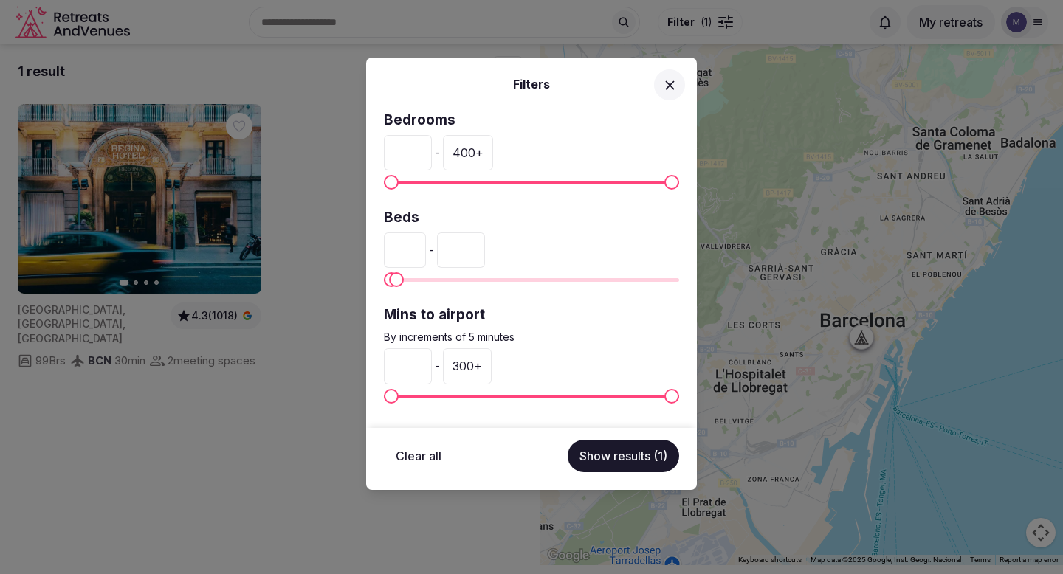
click at [485, 243] on input "**" at bounding box center [461, 250] width 48 height 35
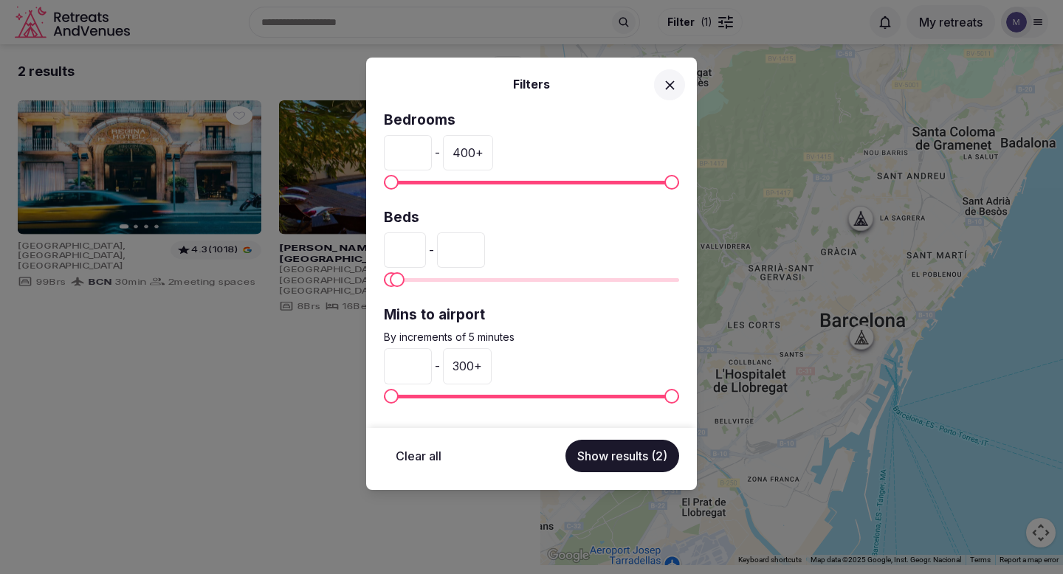
click at [485, 243] on input "**" at bounding box center [461, 250] width 48 height 35
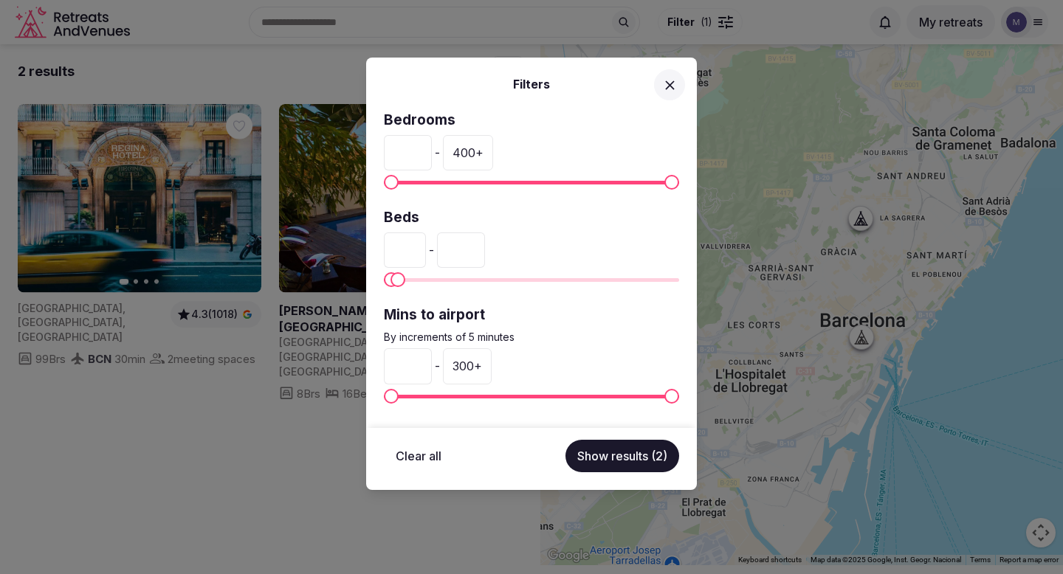
click at [485, 243] on input "**" at bounding box center [461, 250] width 48 height 35
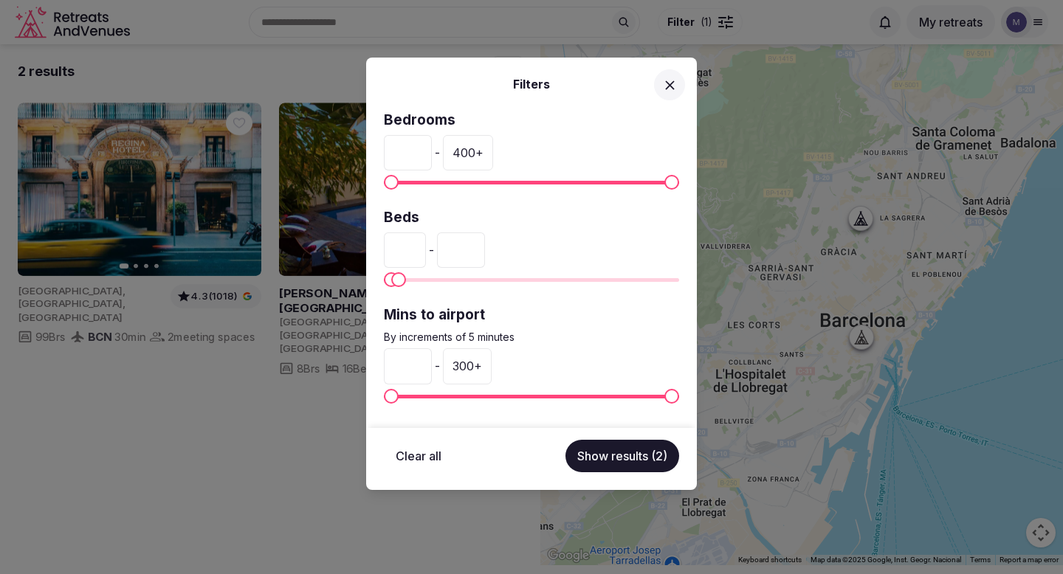
type input "**"
click at [485, 243] on input "**" at bounding box center [461, 250] width 48 height 35
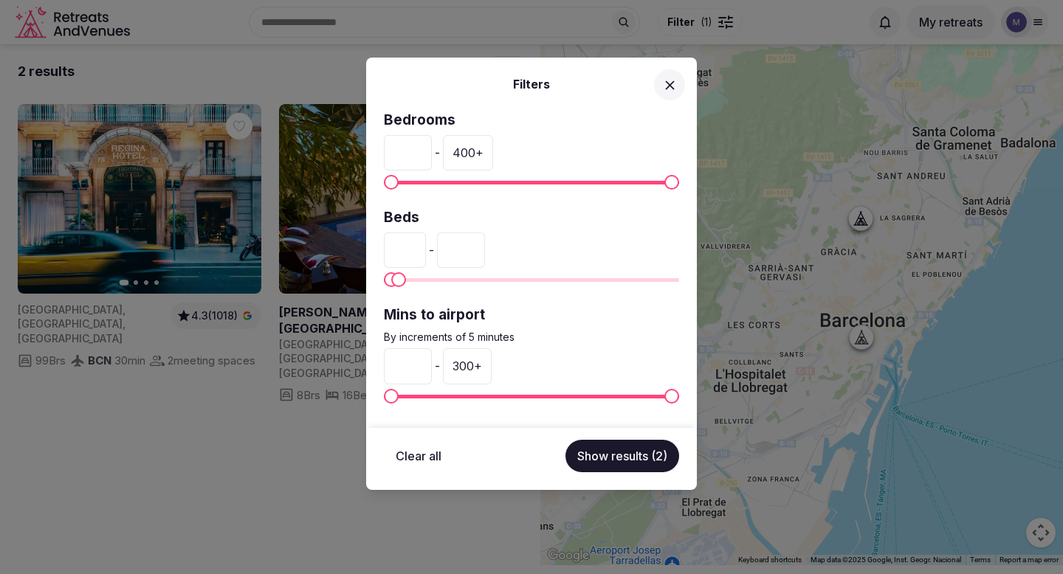
click at [607, 454] on button "Show results (2)" at bounding box center [622, 456] width 114 height 32
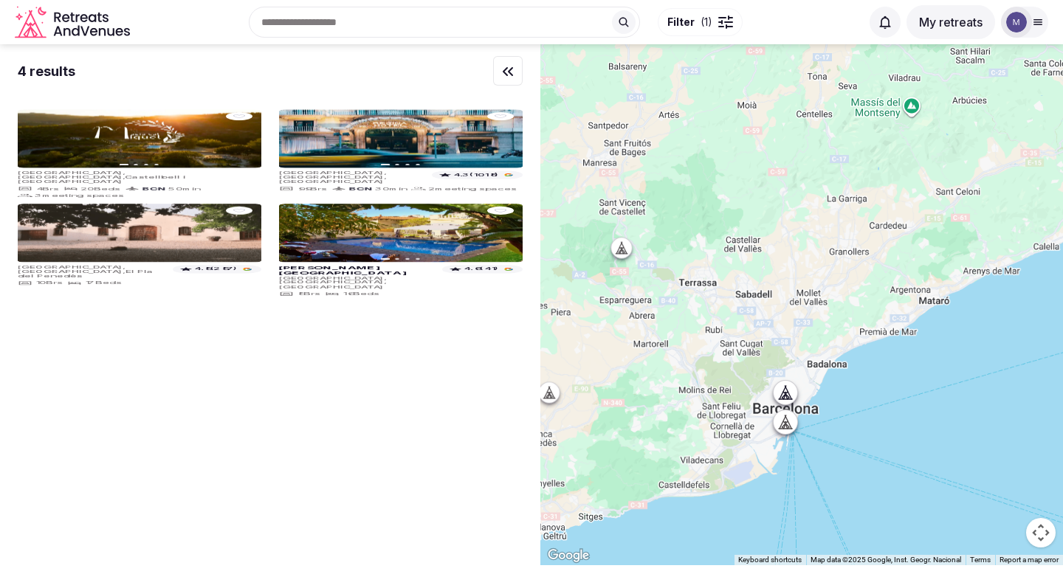
drag, startPoint x: 749, startPoint y: 167, endPoint x: 751, endPoint y: 337, distance: 170.5
click at [751, 337] on div at bounding box center [801, 304] width 523 height 521
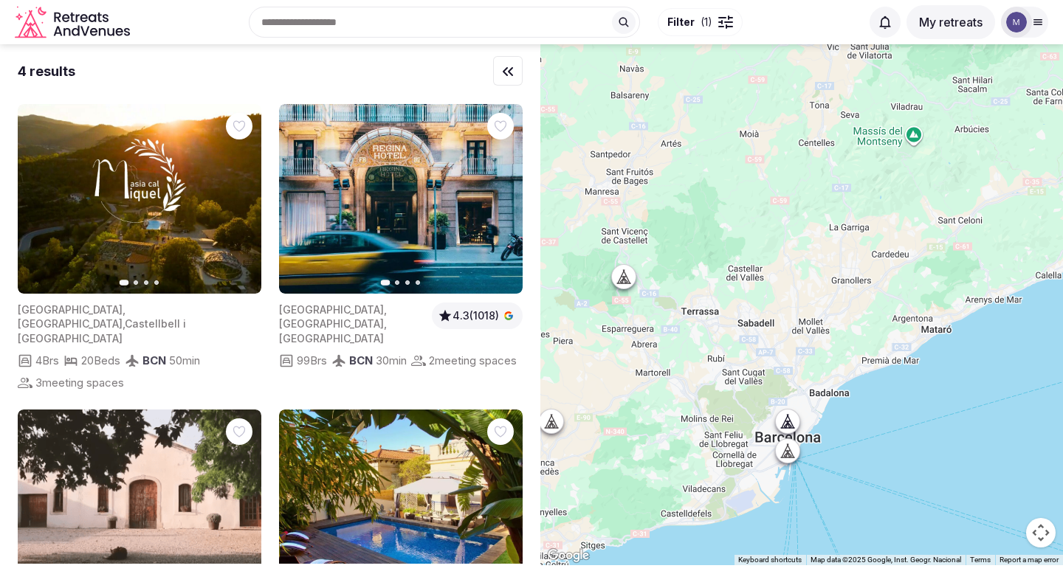
click at [626, 279] on icon at bounding box center [623, 276] width 15 height 15
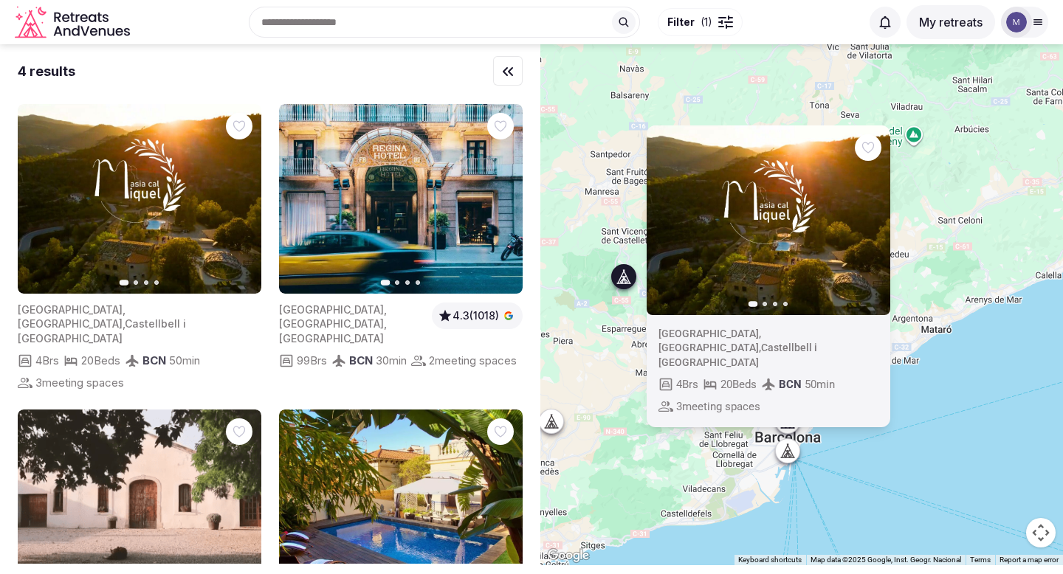
click at [69, 317] on span "[GEOGRAPHIC_DATA]" at bounding box center [70, 323] width 105 height 13
click at [152, 242] on img at bounding box center [140, 199] width 244 height 190
click at [181, 353] on span "50 min" at bounding box center [184, 361] width 31 height 16
click at [795, 347] on span "Castellbell i [GEOGRAPHIC_DATA]" at bounding box center [737, 355] width 159 height 27
click at [776, 377] on icon at bounding box center [768, 384] width 15 height 15
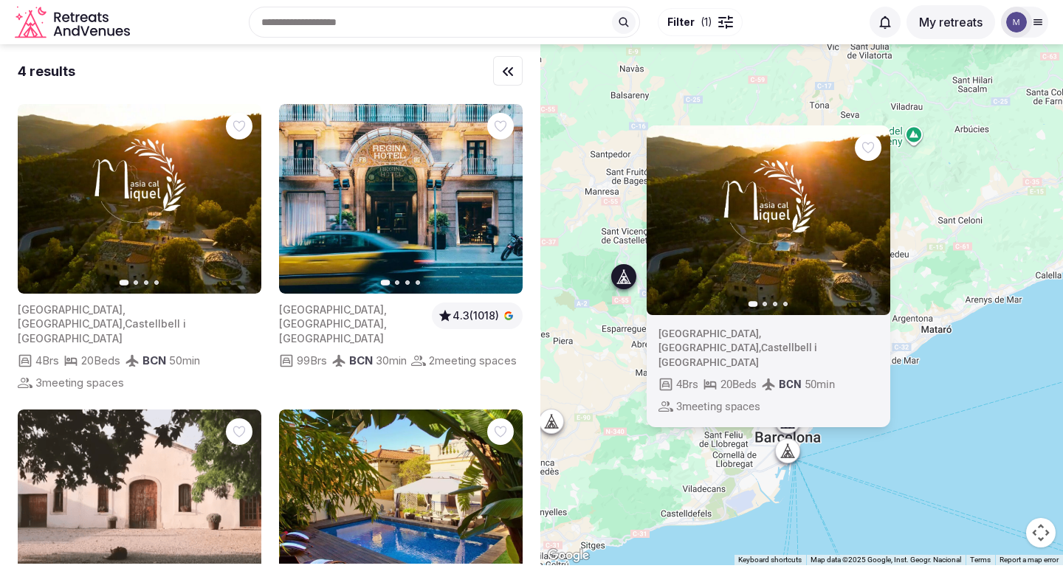
click at [985, 432] on div "Previous slide Next slide [GEOGRAPHIC_DATA] , [GEOGRAPHIC_DATA] , [GEOGRAPHIC_D…" at bounding box center [801, 304] width 523 height 521
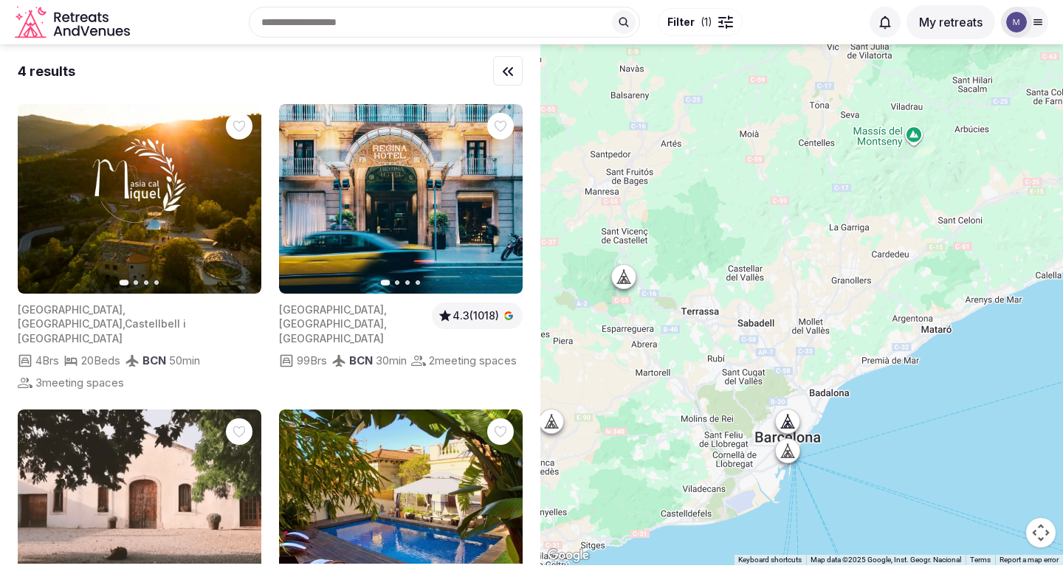
click at [628, 282] on icon at bounding box center [623, 276] width 15 height 15
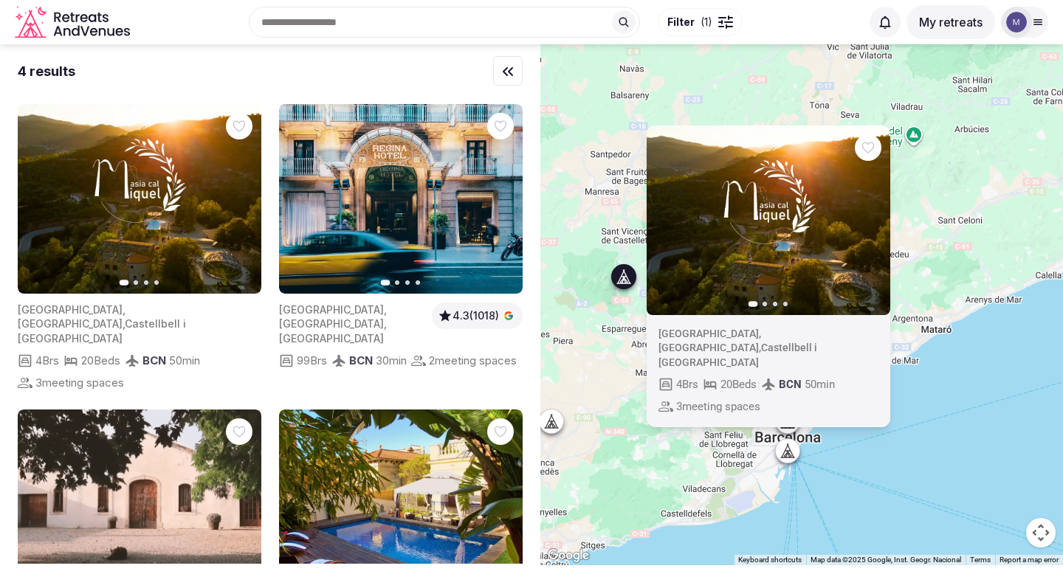
click at [817, 351] on span "Castellbell i [GEOGRAPHIC_DATA]" at bounding box center [737, 355] width 159 height 27
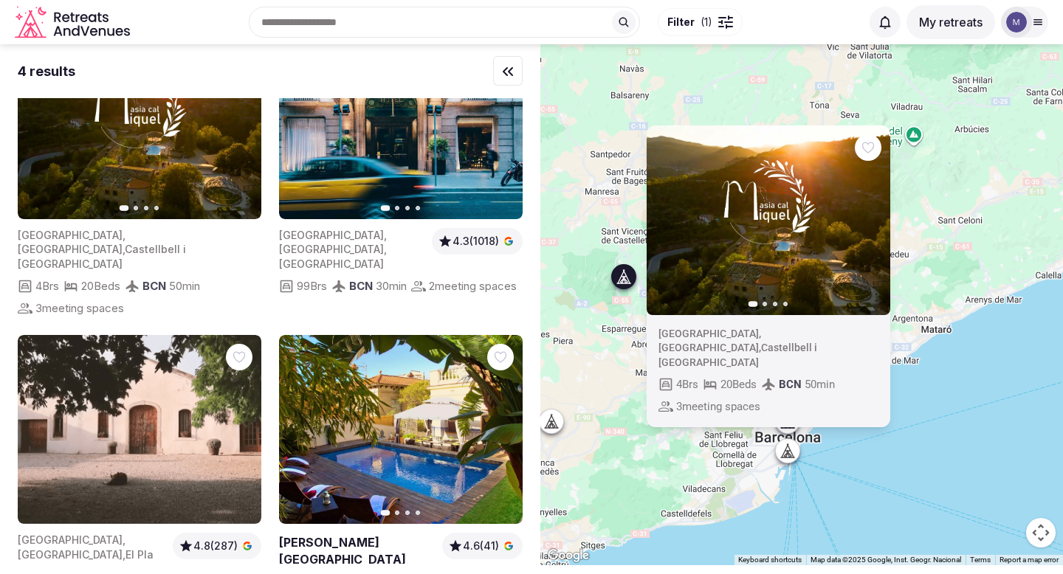
scroll to position [136, 0]
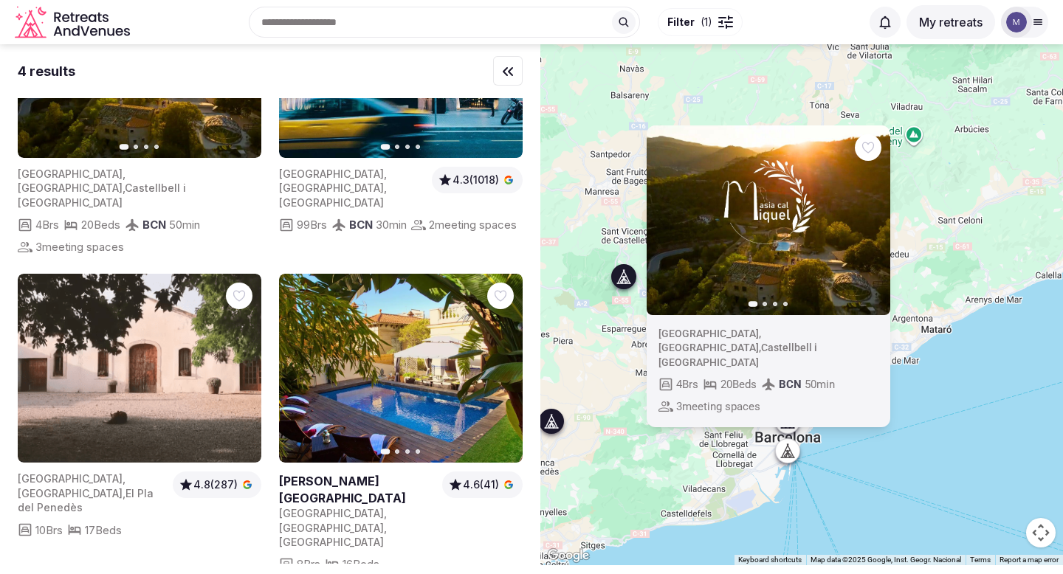
click at [114, 487] on span "El Pla del Penedès" at bounding box center [86, 500] width 136 height 27
click at [551, 426] on icon at bounding box center [551, 421] width 15 height 15
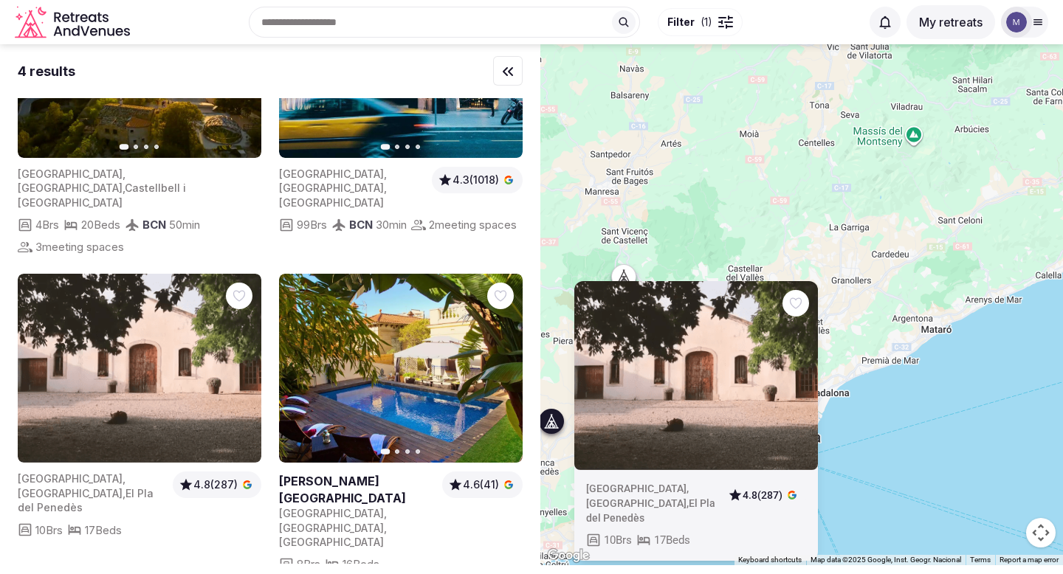
click at [633, 497] on span "[GEOGRAPHIC_DATA]" at bounding box center [636, 503] width 100 height 12
click at [774, 501] on span "4.8 (287)" at bounding box center [763, 496] width 40 height 15
click at [790, 500] on icon "button" at bounding box center [792, 495] width 10 height 10
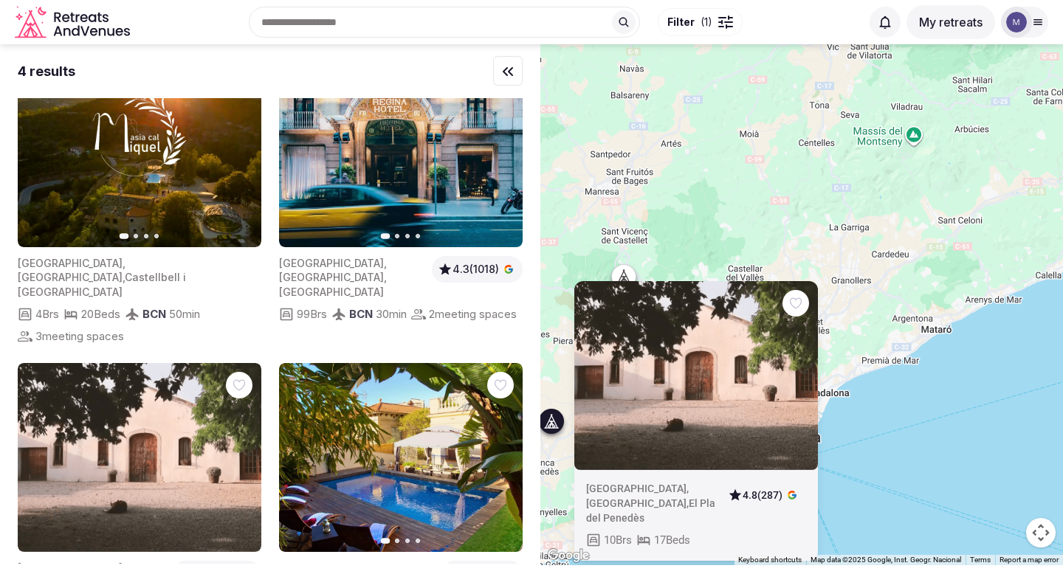
scroll to position [0, 0]
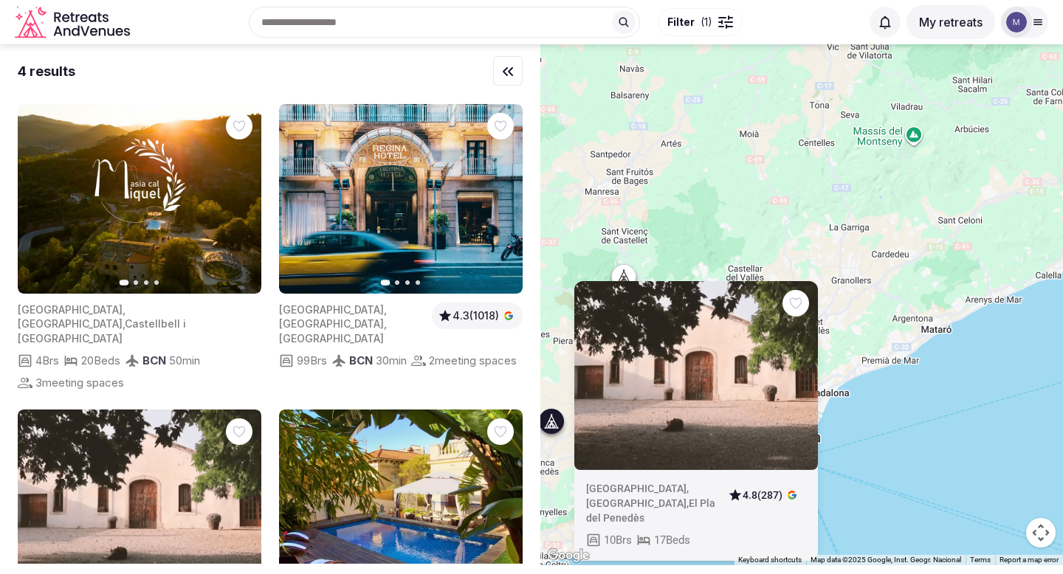
click at [758, 204] on div "[GEOGRAPHIC_DATA] , [GEOGRAPHIC_DATA] , [GEOGRAPHIC_DATA] 4.8 (287) 10 Brs 17 B…" at bounding box center [801, 304] width 523 height 521
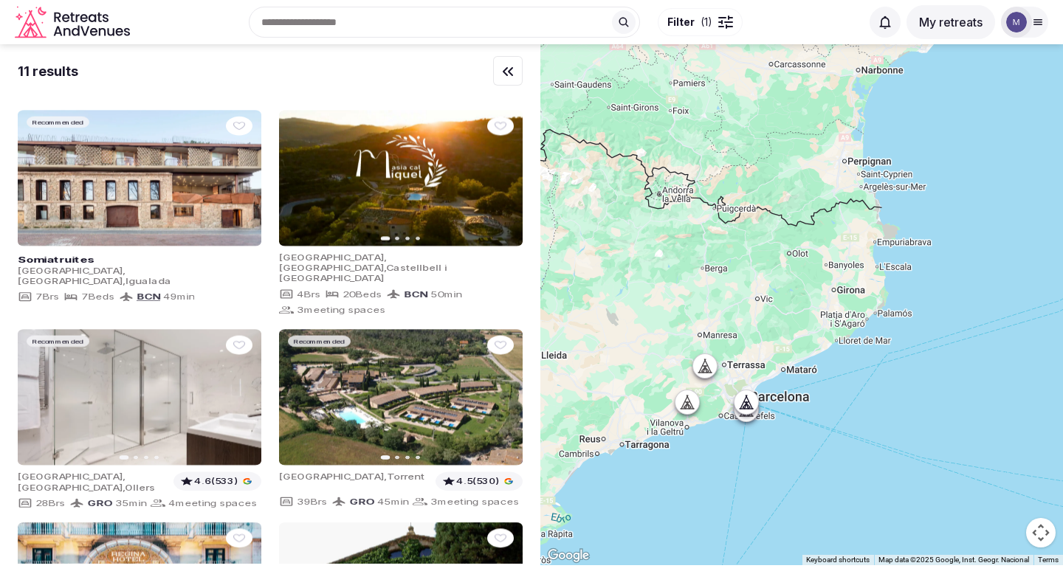
drag, startPoint x: 765, startPoint y: 210, endPoint x: 741, endPoint y: 314, distance: 106.2
click at [740, 314] on div at bounding box center [801, 304] width 523 height 521
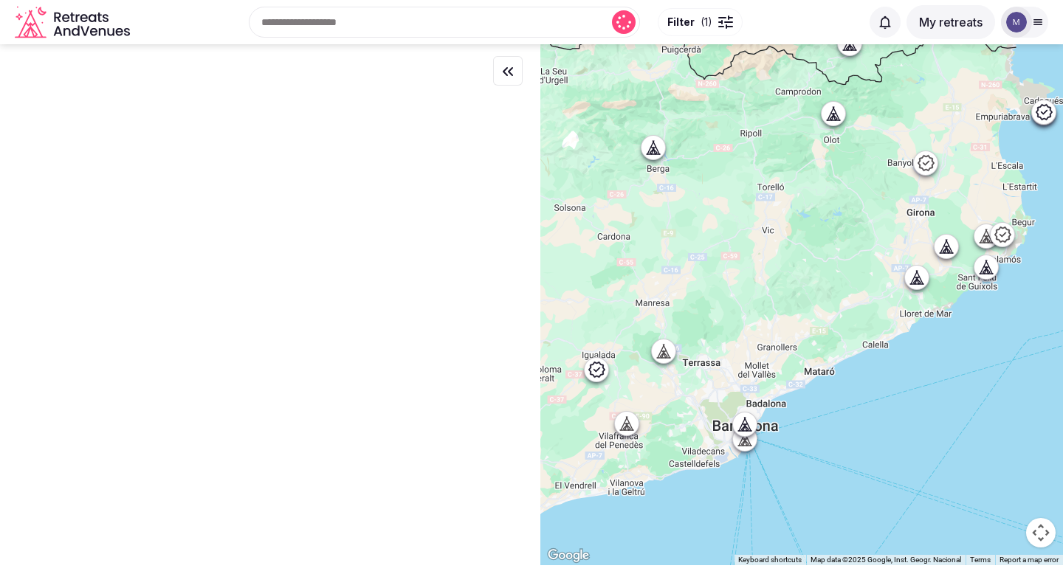
drag, startPoint x: 716, startPoint y: 355, endPoint x: 715, endPoint y: 347, distance: 8.2
click at [715, 347] on div at bounding box center [801, 304] width 523 height 521
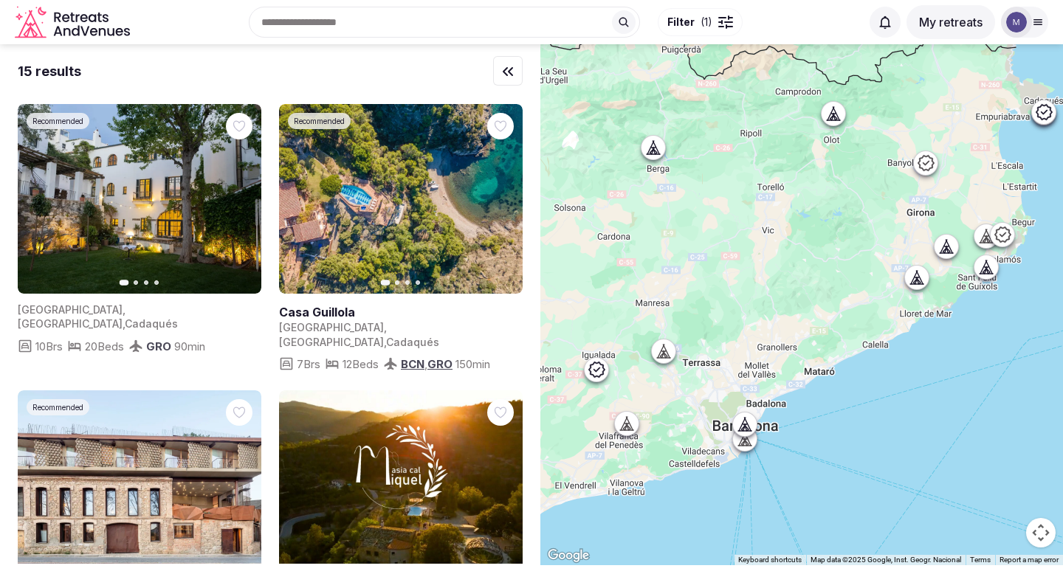
click at [915, 281] on icon at bounding box center [916, 281] width 4 height 5
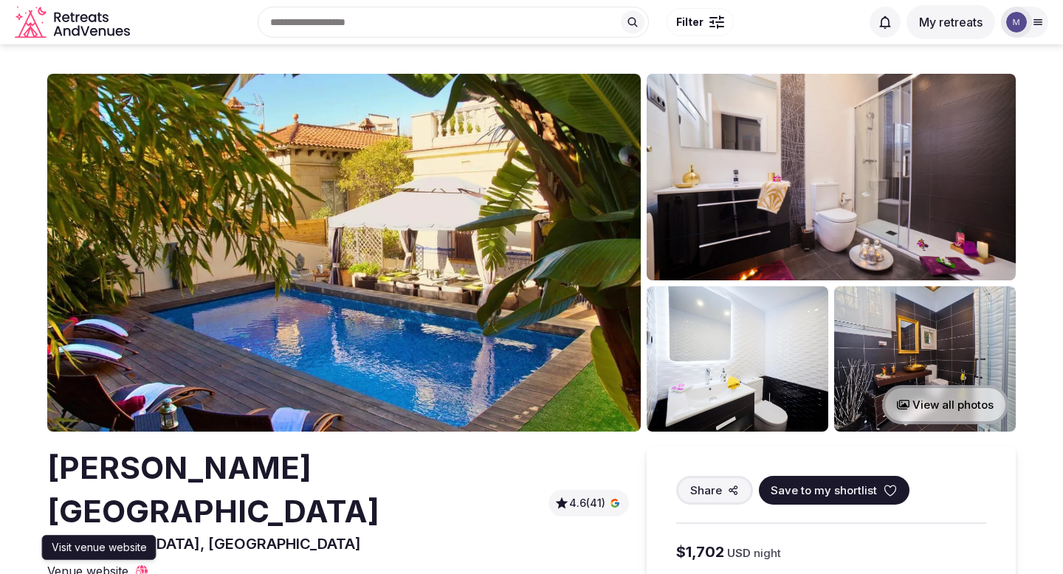
click at [100, 563] on span "Venue website" at bounding box center [87, 571] width 81 height 16
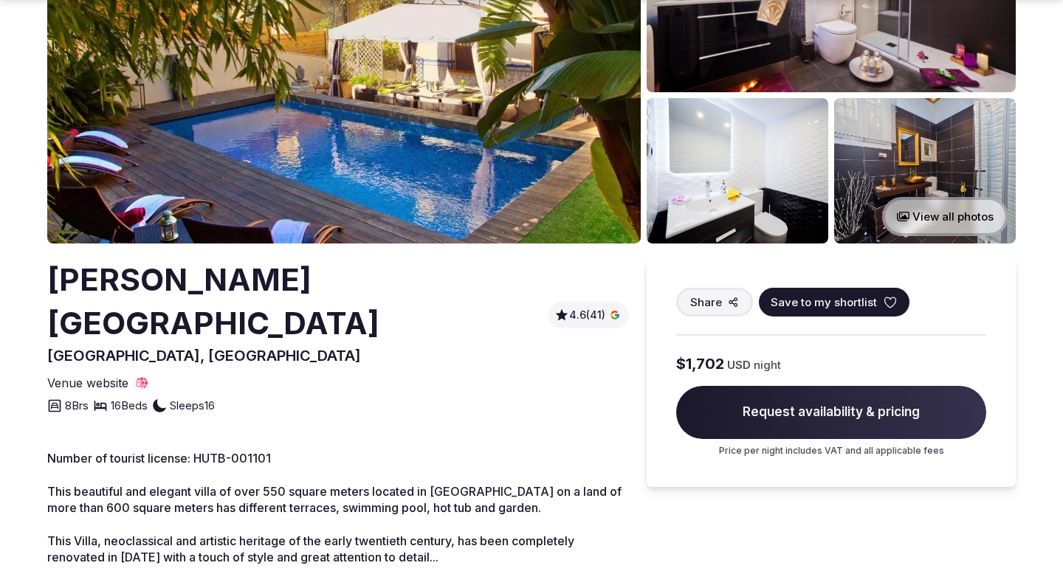
scroll to position [188, 0]
